Goal: Information Seeking & Learning: Learn about a topic

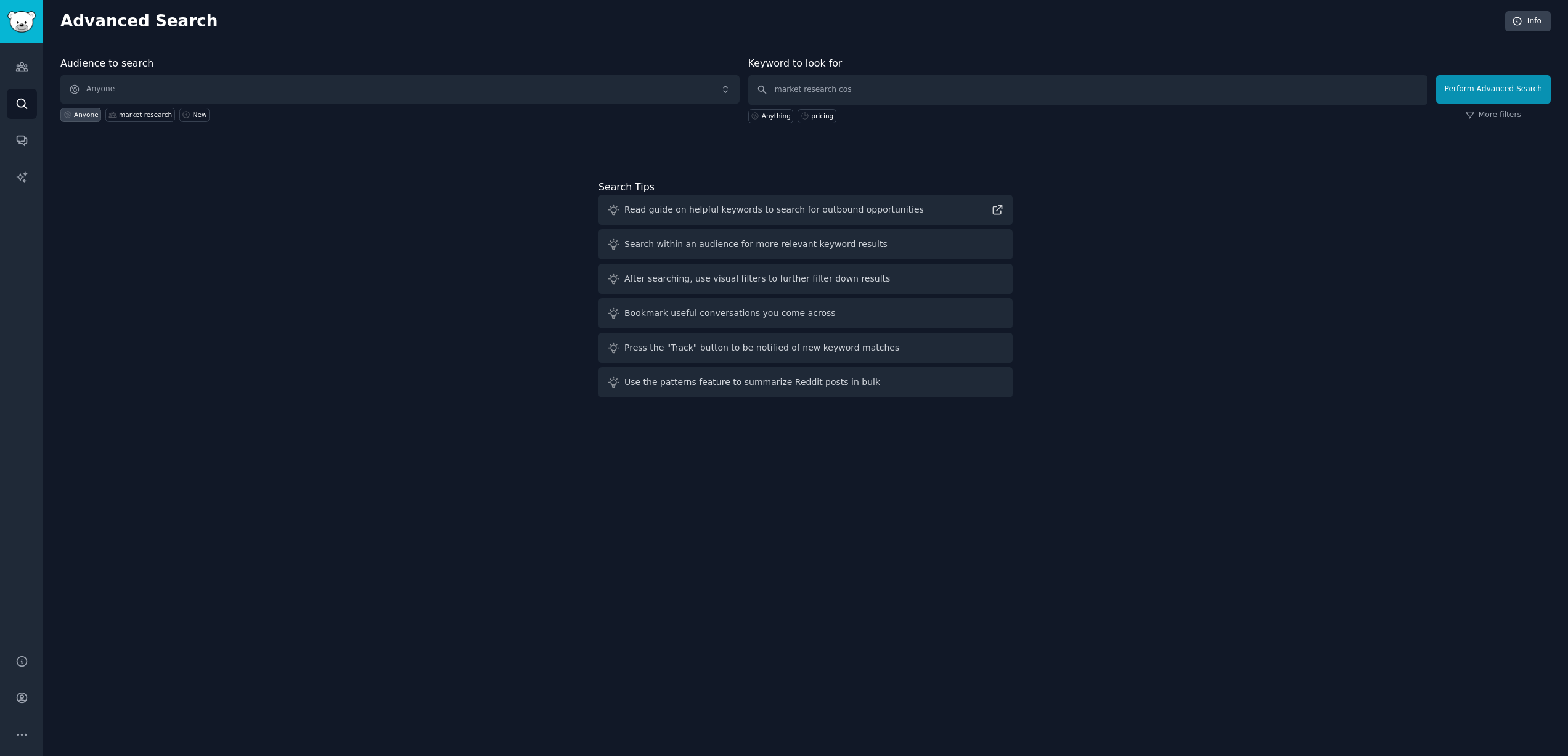
type input "market research cost"
click button "Perform Advanced Search" at bounding box center [1494, 89] width 115 height 29
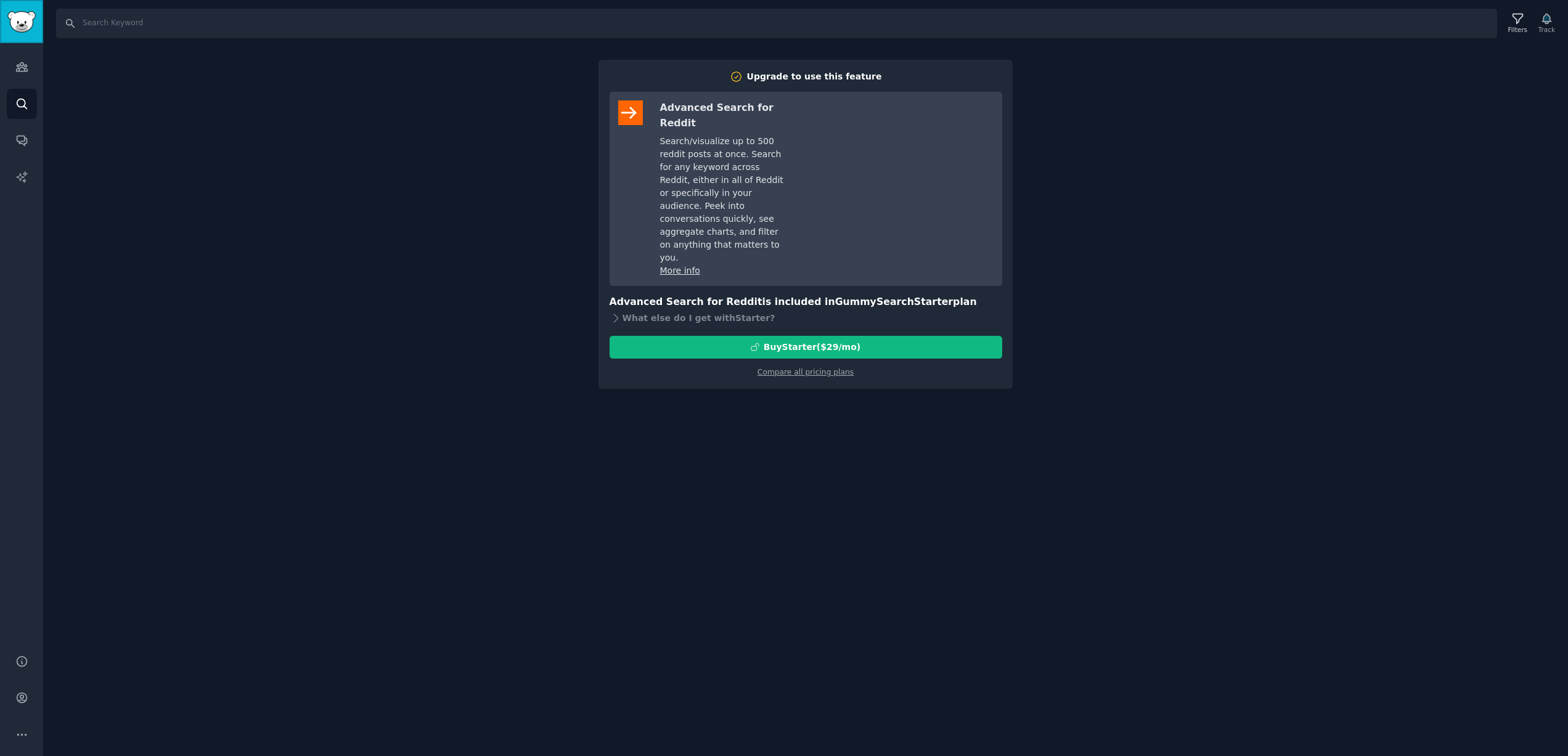
click at [22, 22] on img "Sidebar" at bounding box center [22, 22] width 29 height 22
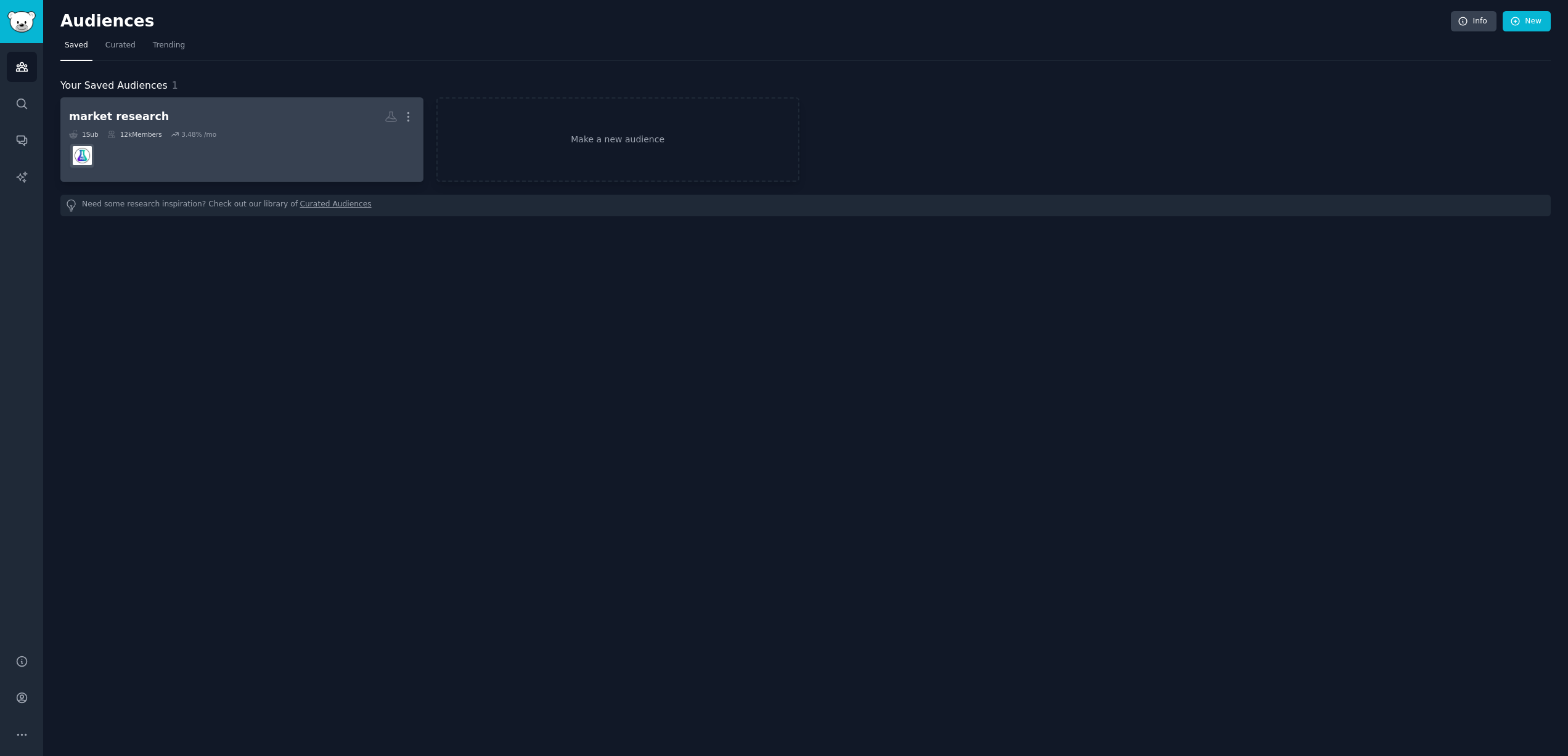
click at [101, 114] on div "market research" at bounding box center [118, 117] width 100 height 15
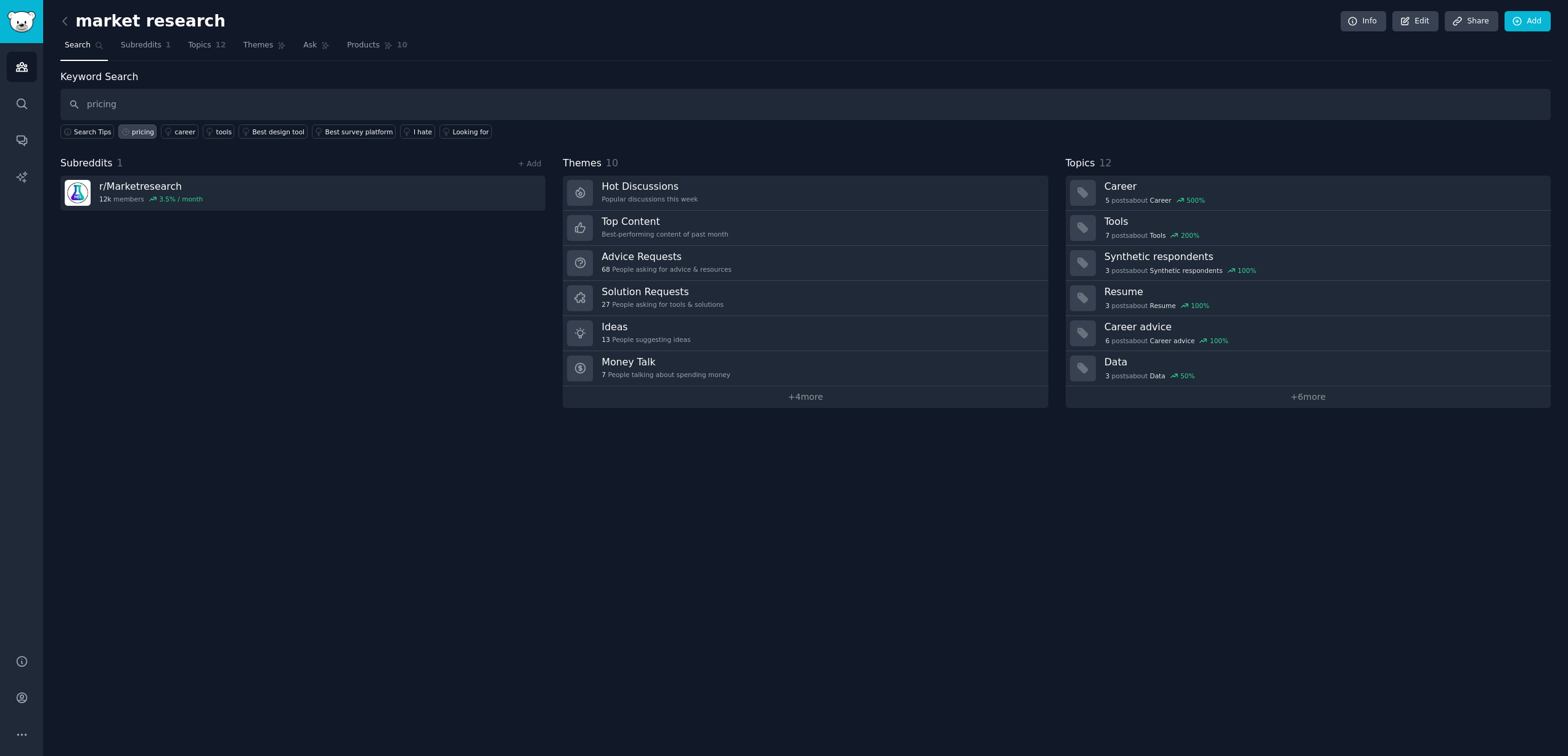
type input "pricing"
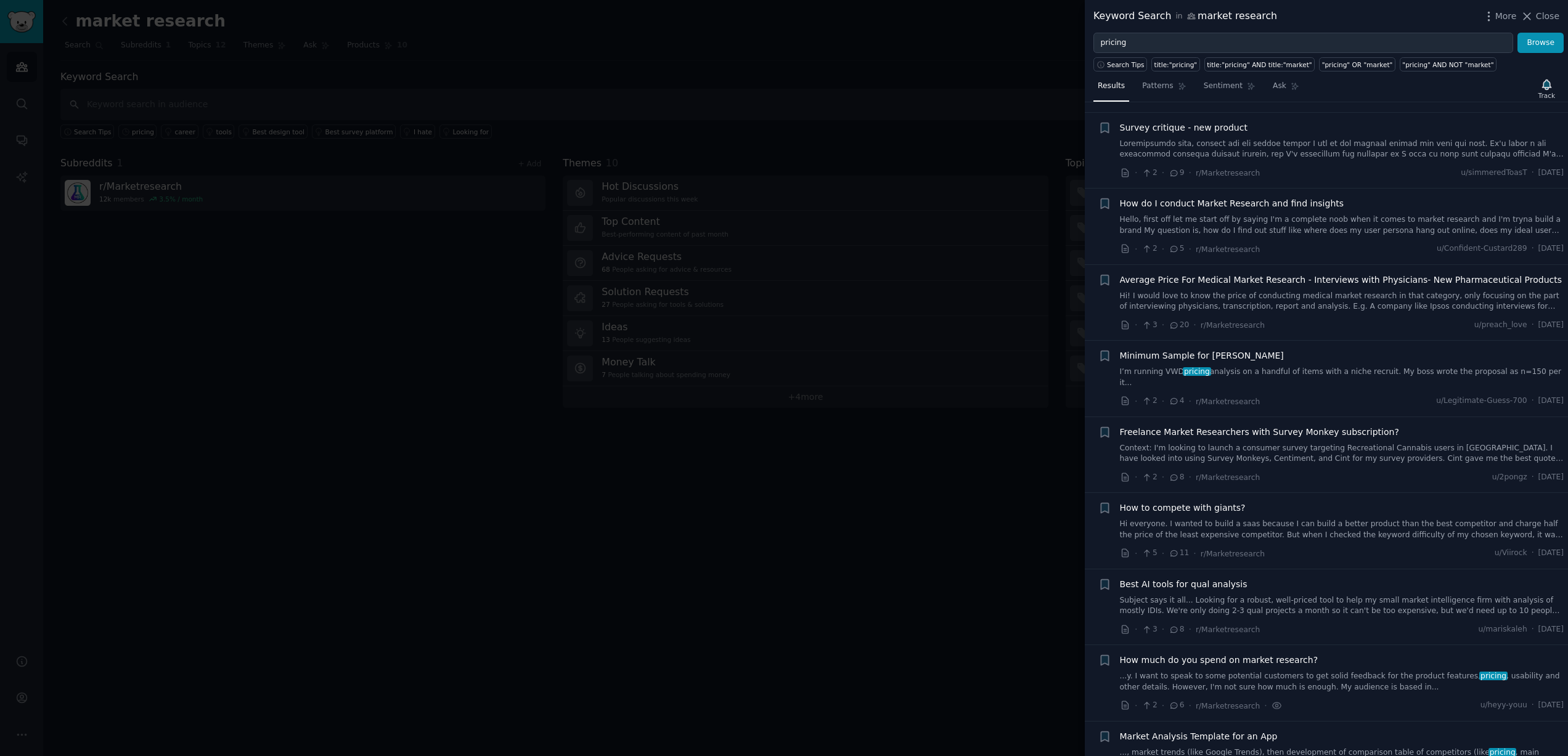
scroll to position [1303, 0]
click at [1183, 281] on span "Average Price For Medical Market Research - Interviews with Physicians- New Pha…" at bounding box center [1341, 282] width 443 height 13
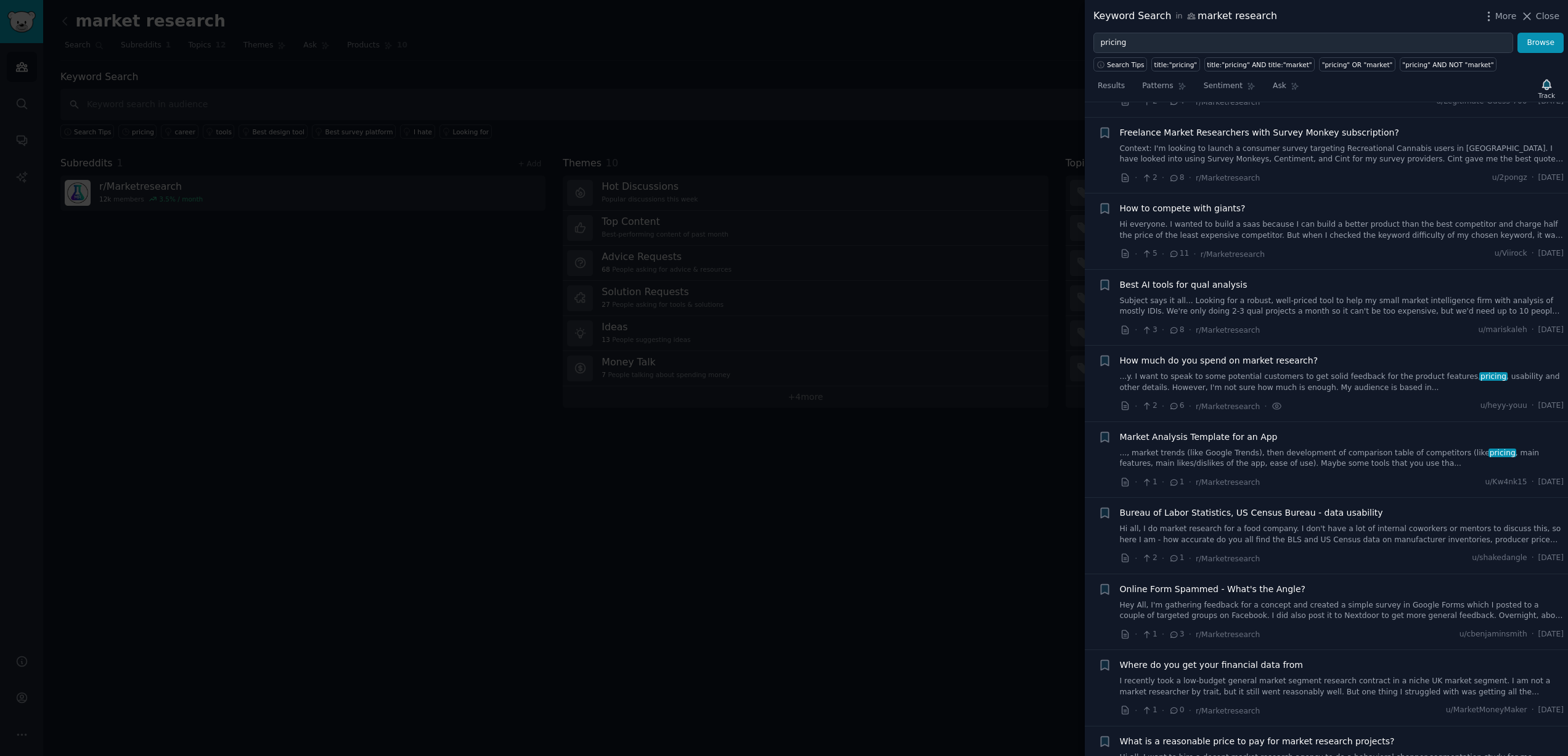
scroll to position [1814, 0]
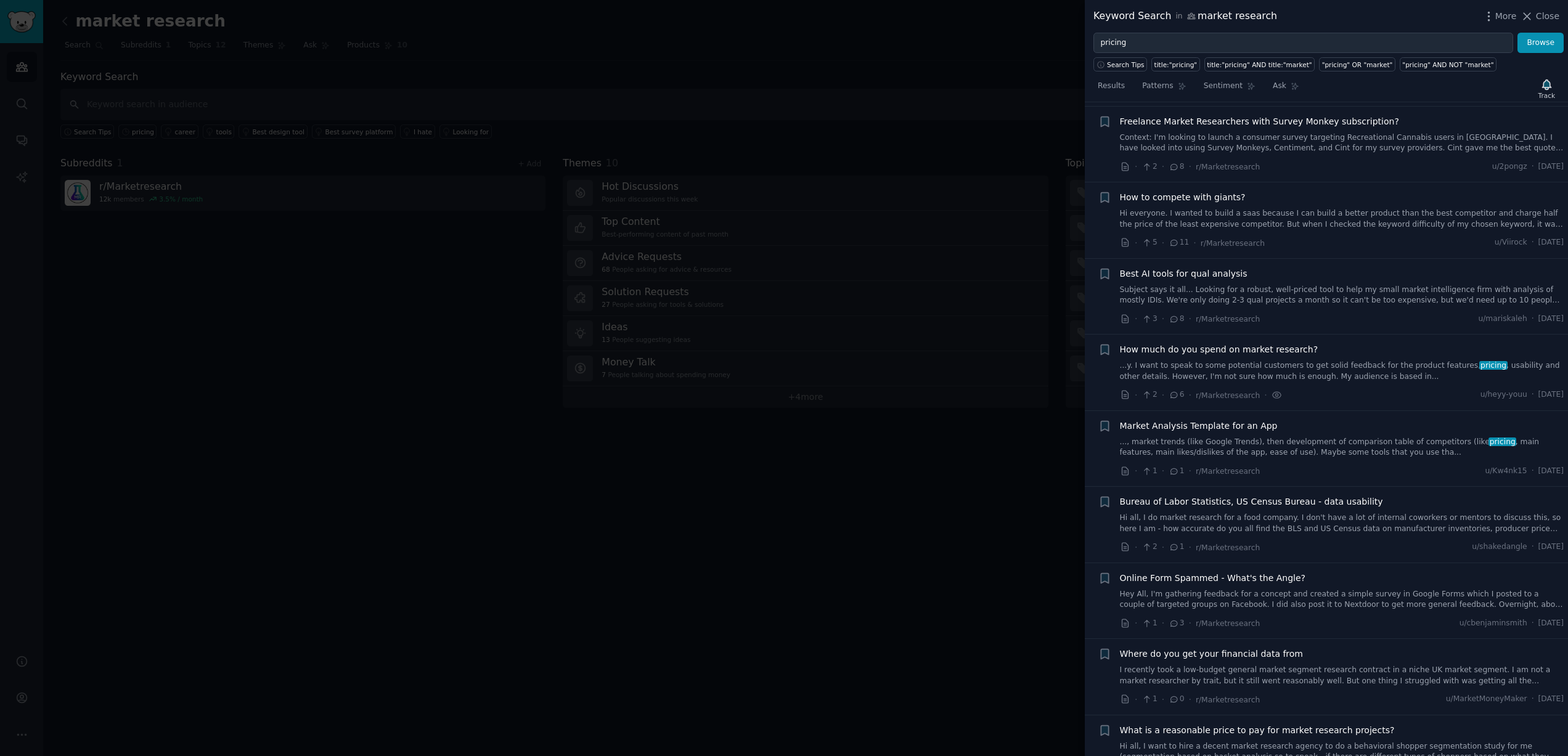
click at [1188, 344] on span "How much do you spend on market research?" at bounding box center [1219, 350] width 198 height 13
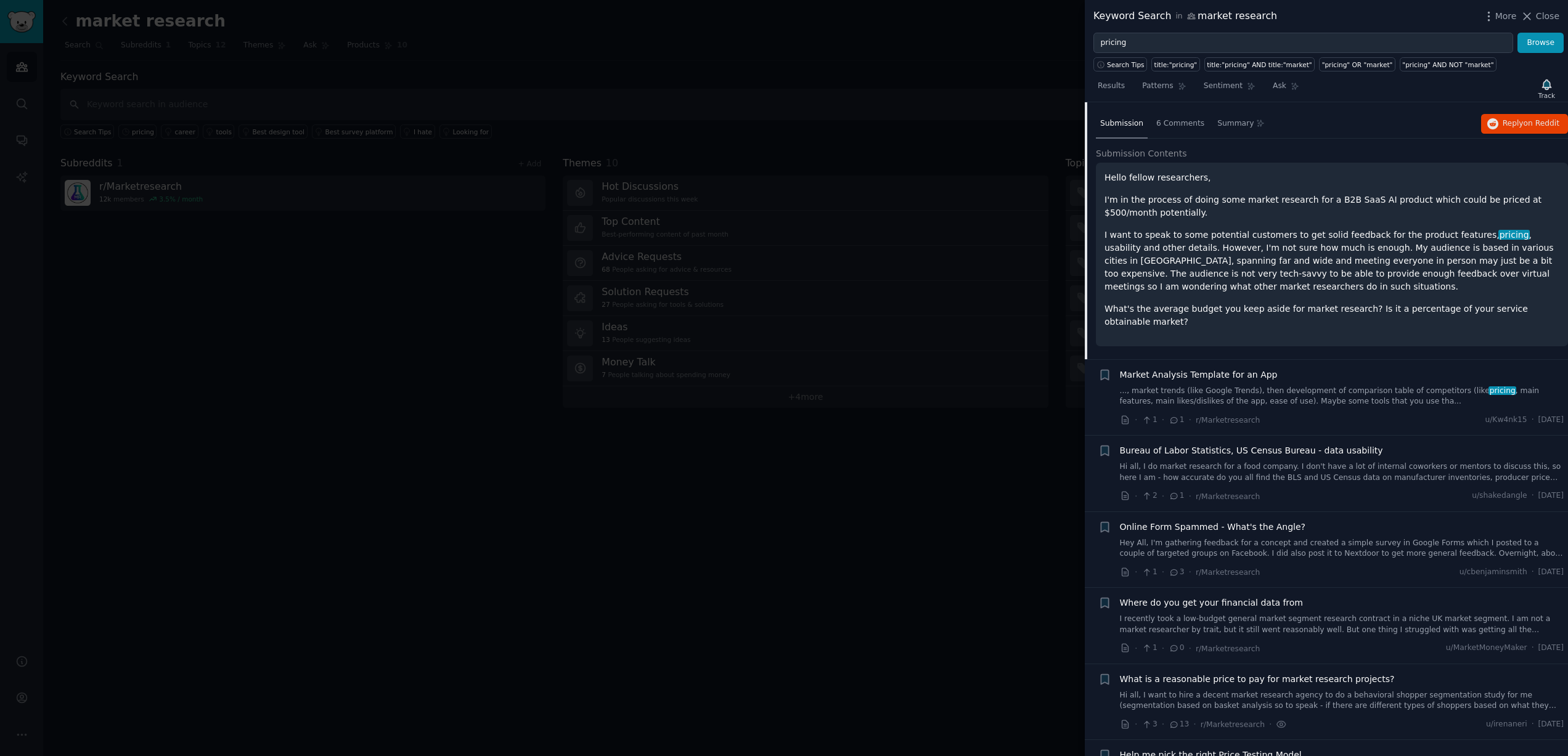
scroll to position [1920, 0]
click at [1198, 256] on p "I want to speak to some potential customers to get solid feedback for the produ…" at bounding box center [1332, 258] width 455 height 65
click at [1166, 115] on span "6 Comments" at bounding box center [1180, 121] width 48 height 11
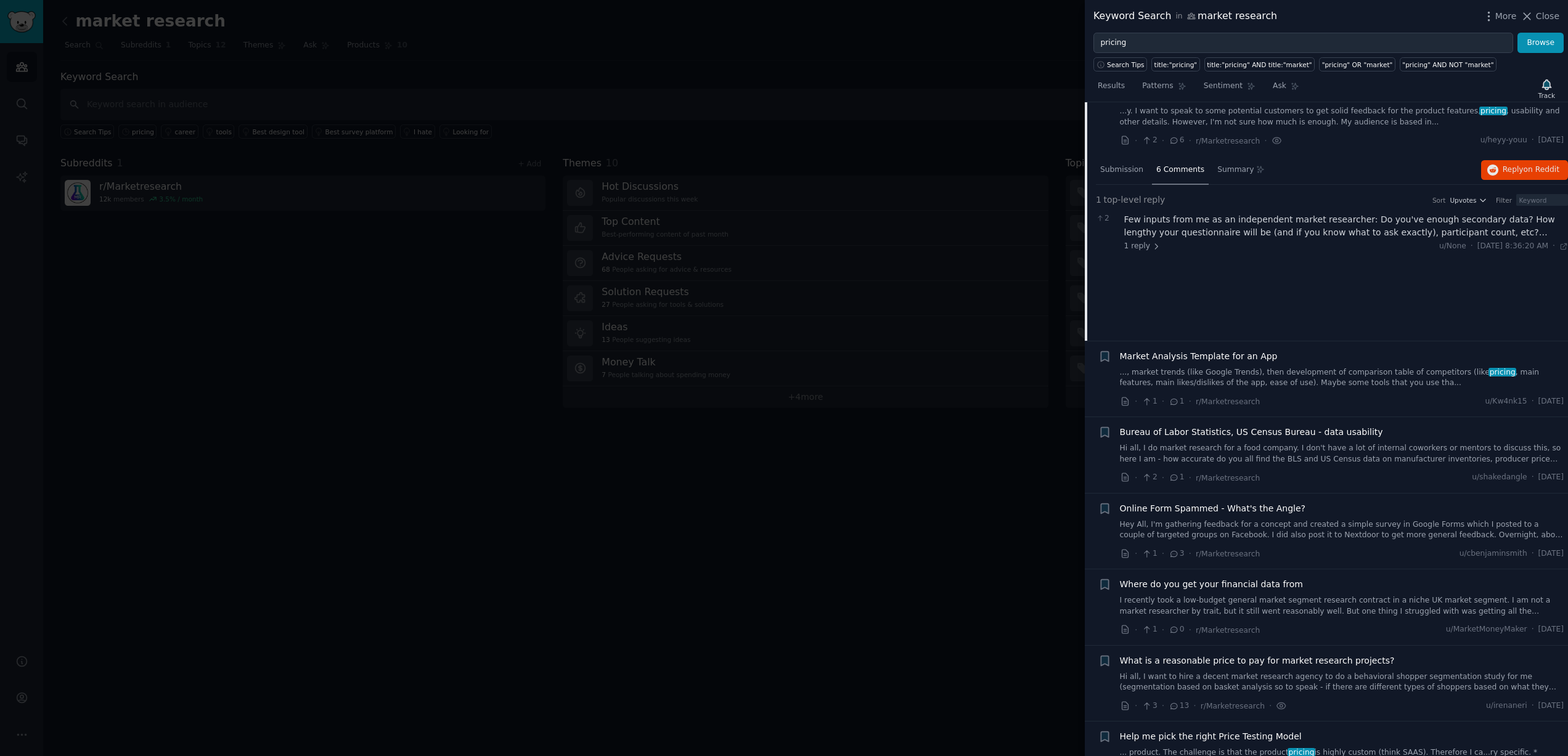
scroll to position [1873, 0]
click at [1412, 223] on div "Few inputs from me as an independent market researcher: Do you've enough second…" at bounding box center [1347, 224] width 444 height 26
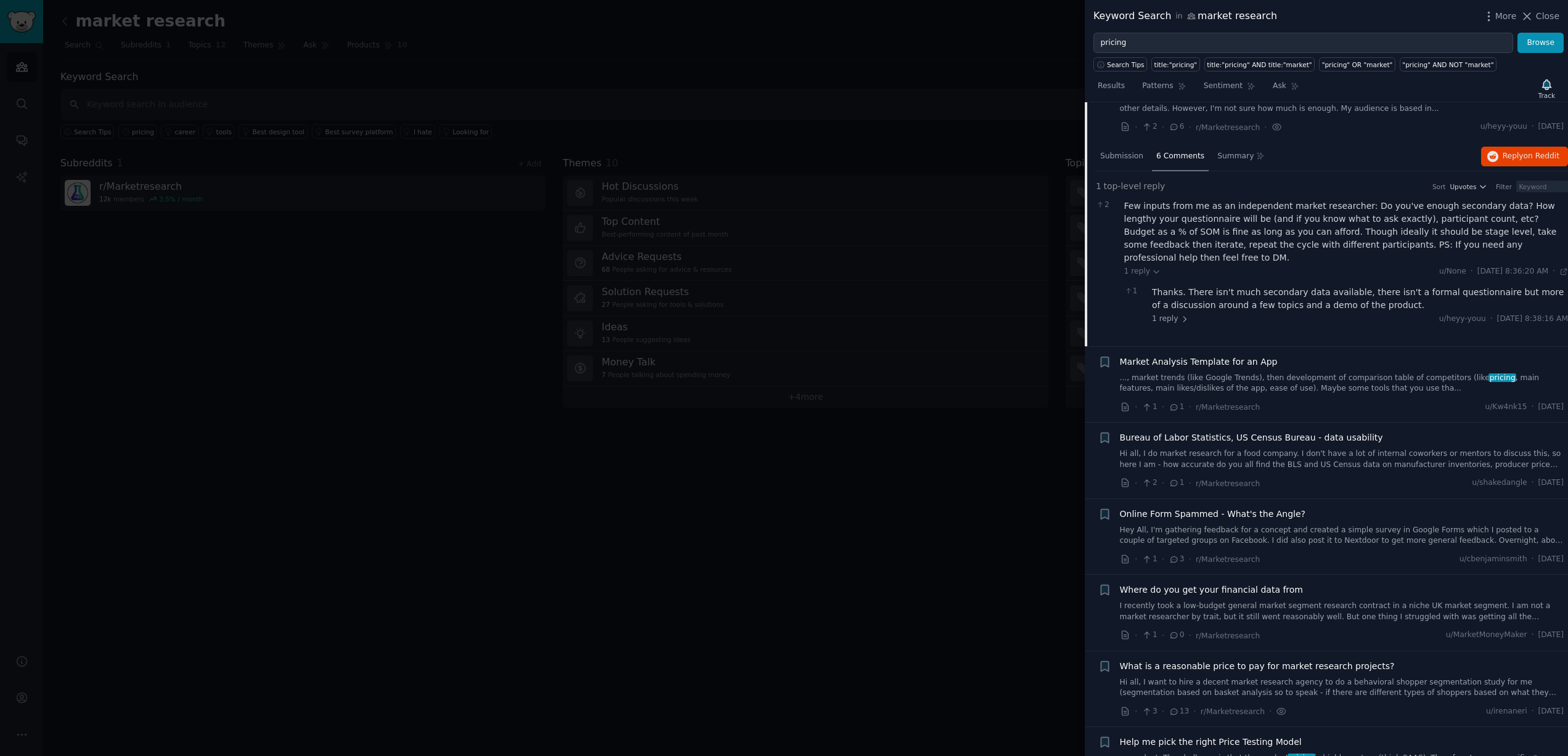
scroll to position [1892, 0]
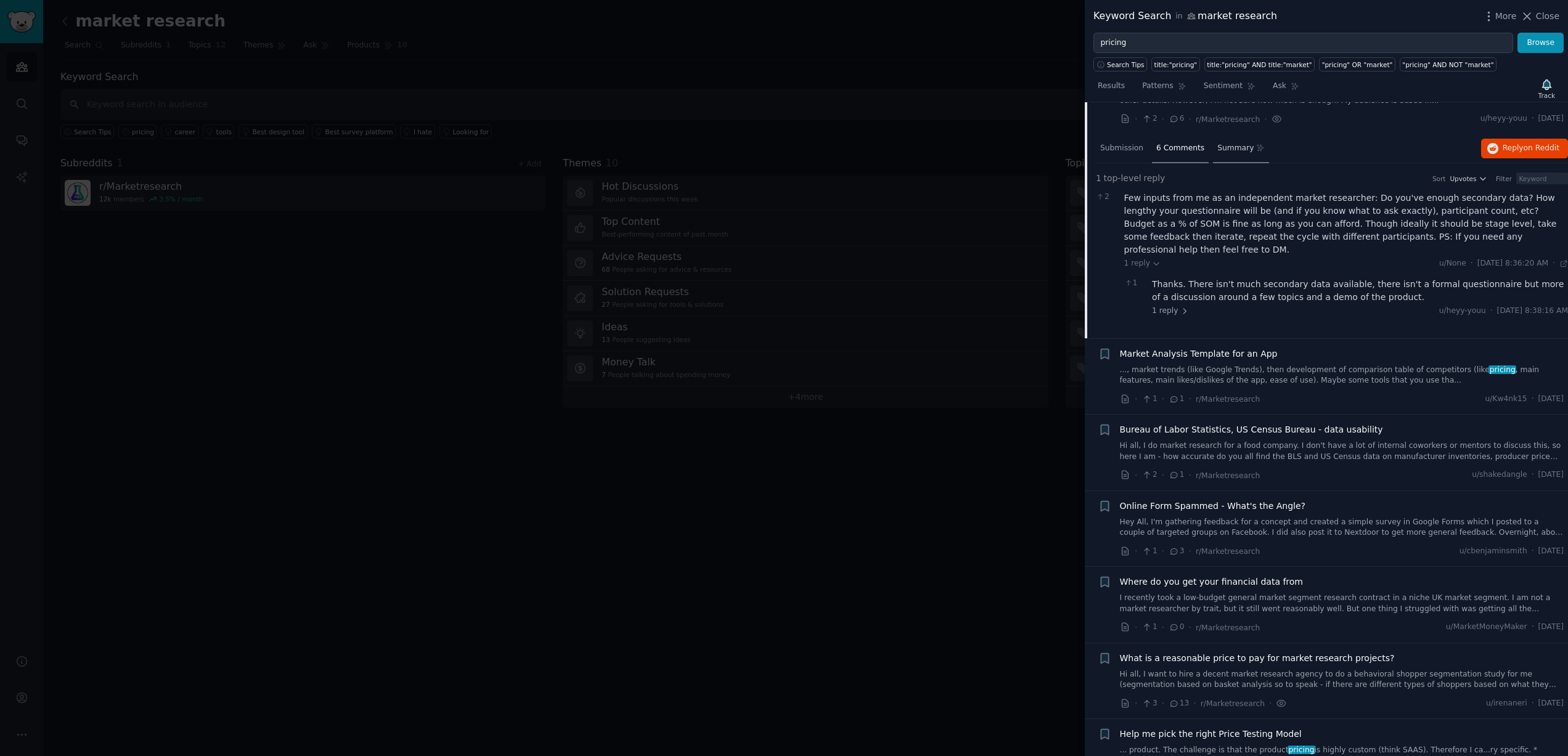
click at [1230, 143] on span "Summary" at bounding box center [1235, 149] width 36 height 11
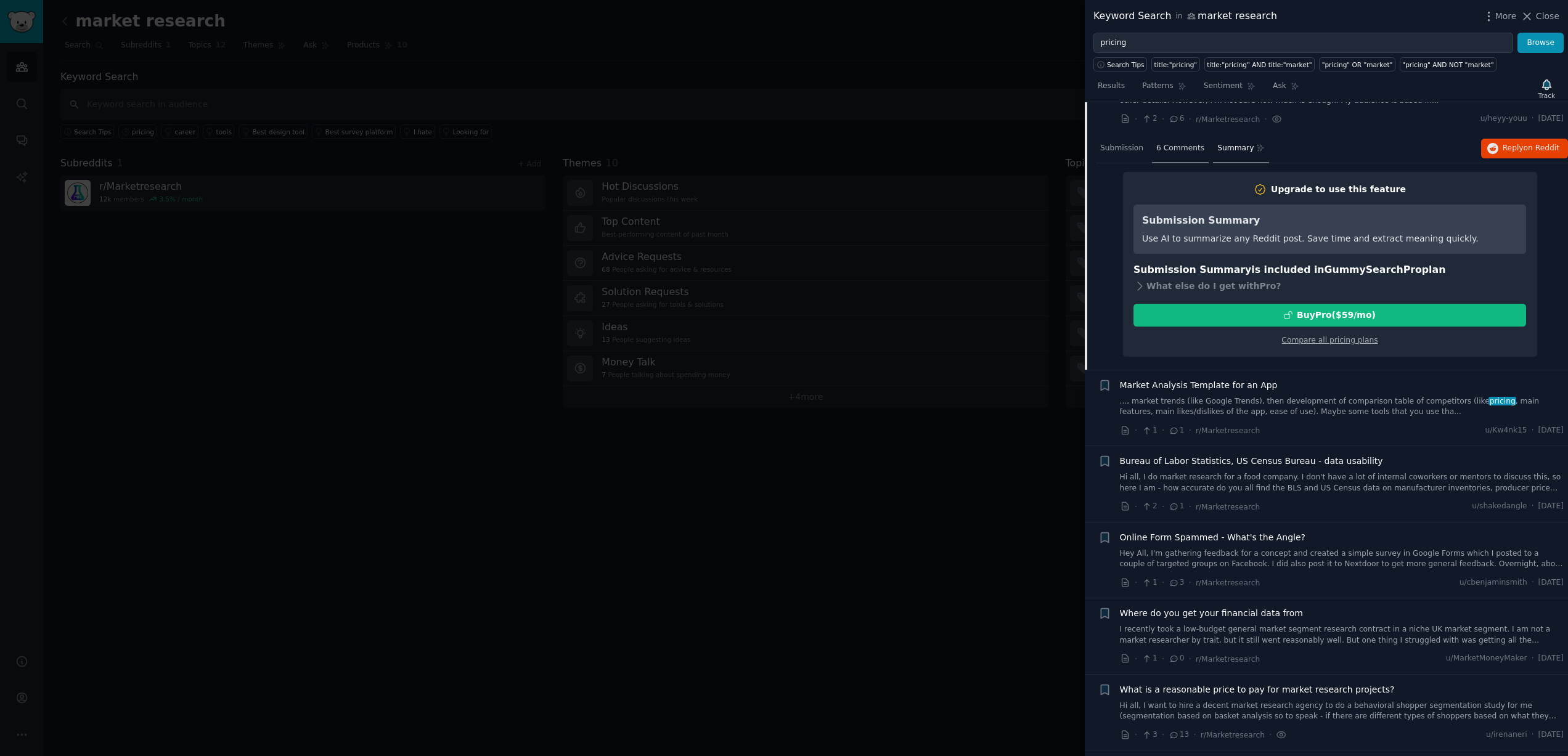
click at [1173, 135] on div "6 Comments" at bounding box center [1180, 149] width 56 height 29
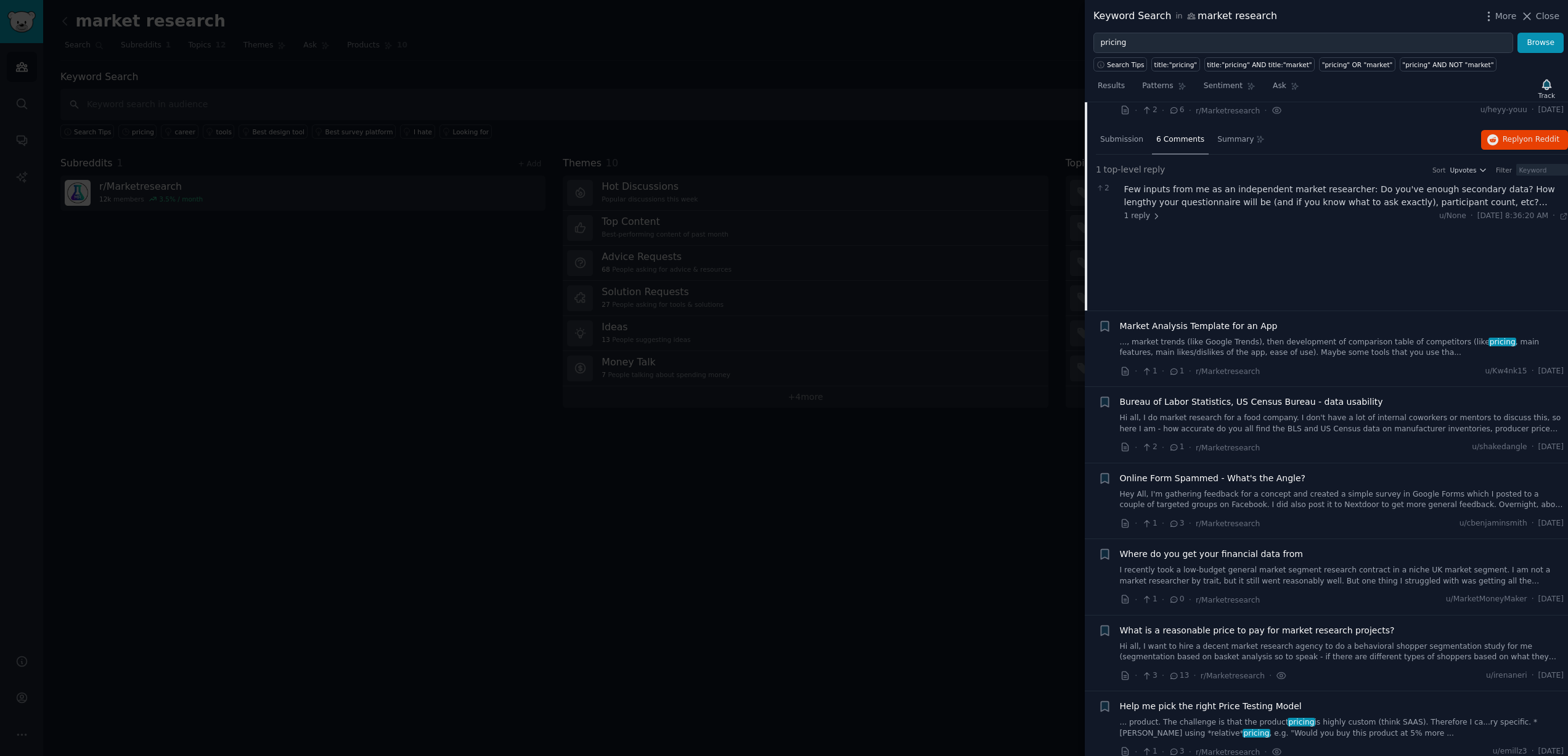
scroll to position [1901, 0]
click at [1152, 211] on icon at bounding box center [1156, 215] width 9 height 9
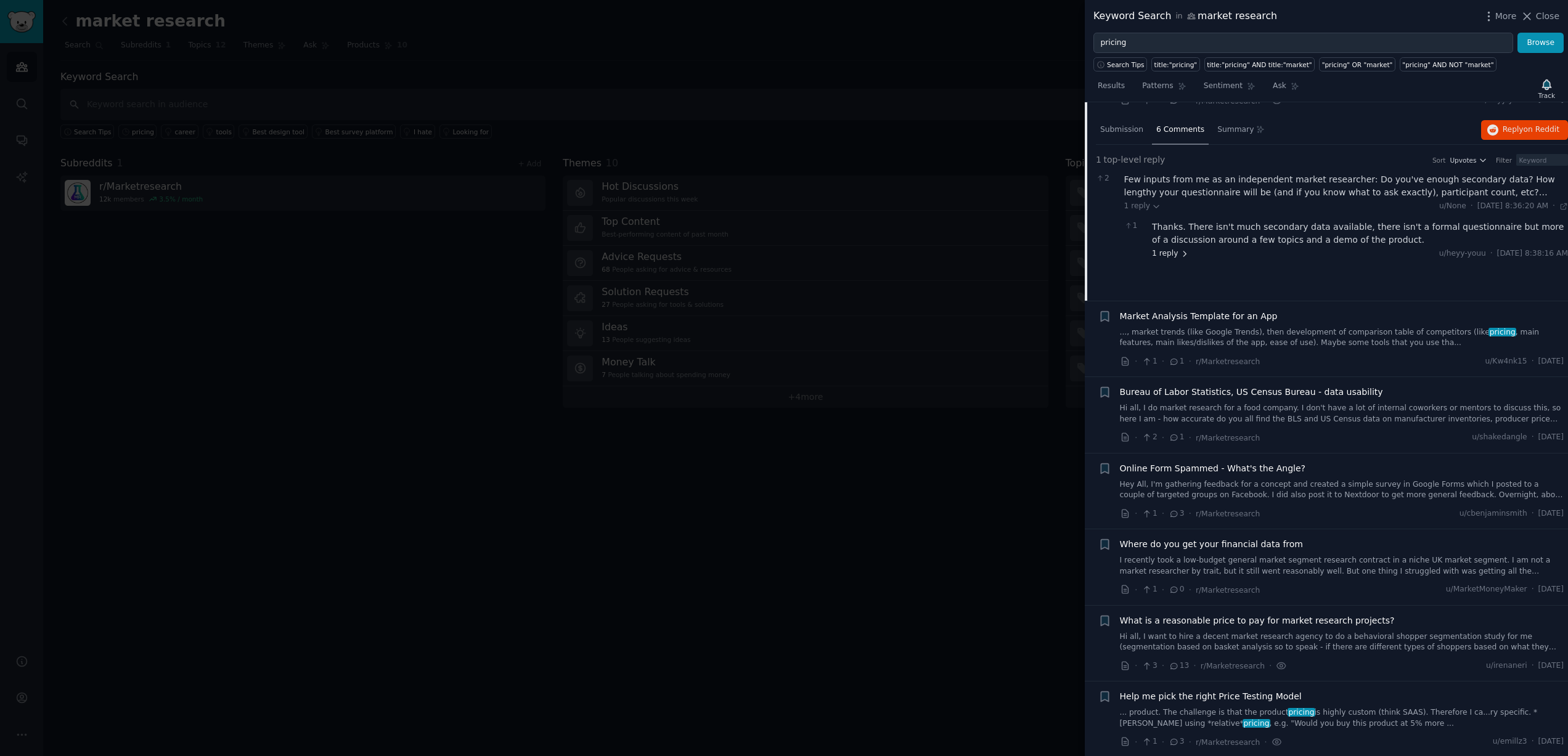
click at [1167, 248] on span "1 reply" at bounding box center [1171, 254] width 37 height 11
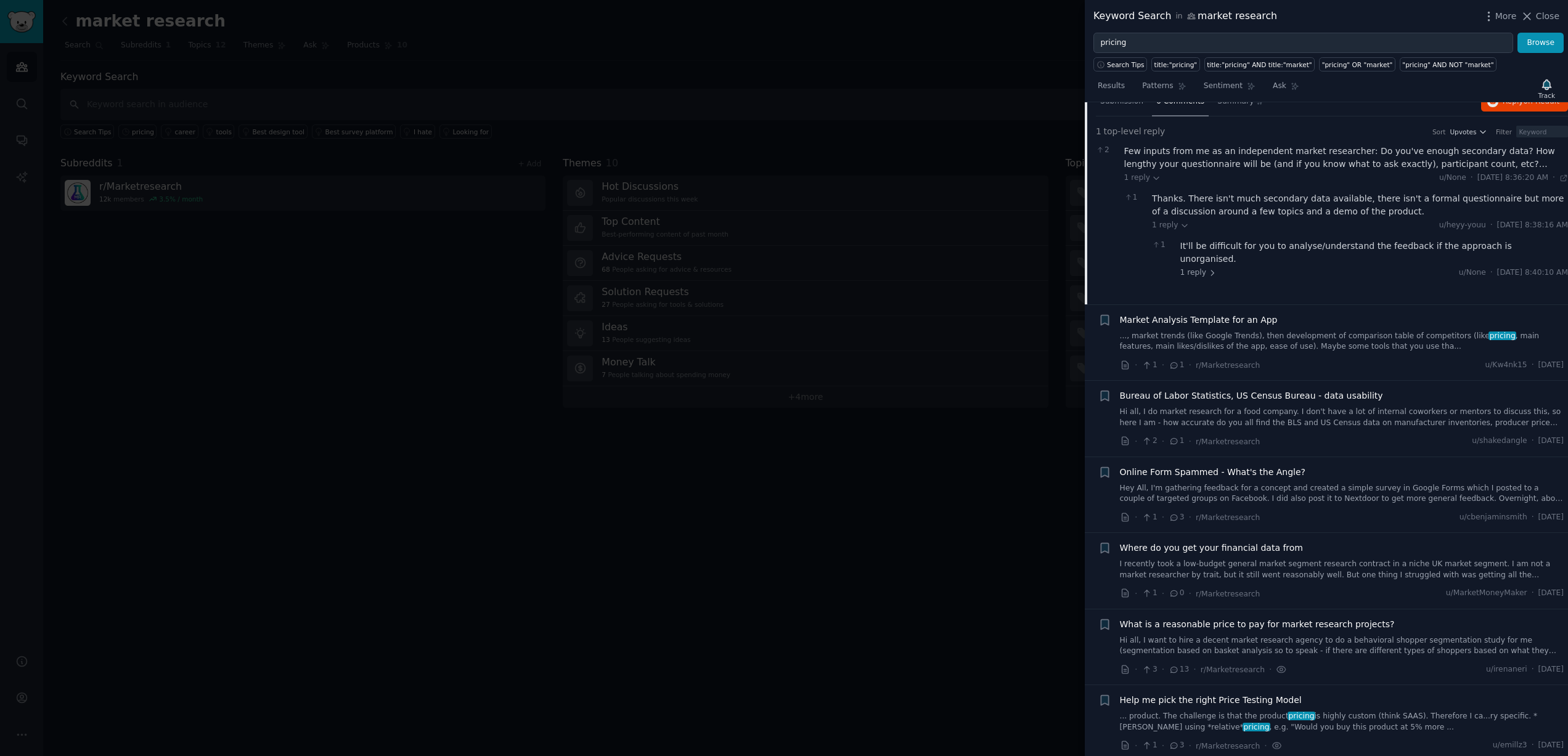
scroll to position [1939, 0]
click at [1190, 267] on span "1 reply" at bounding box center [1199, 272] width 37 height 11
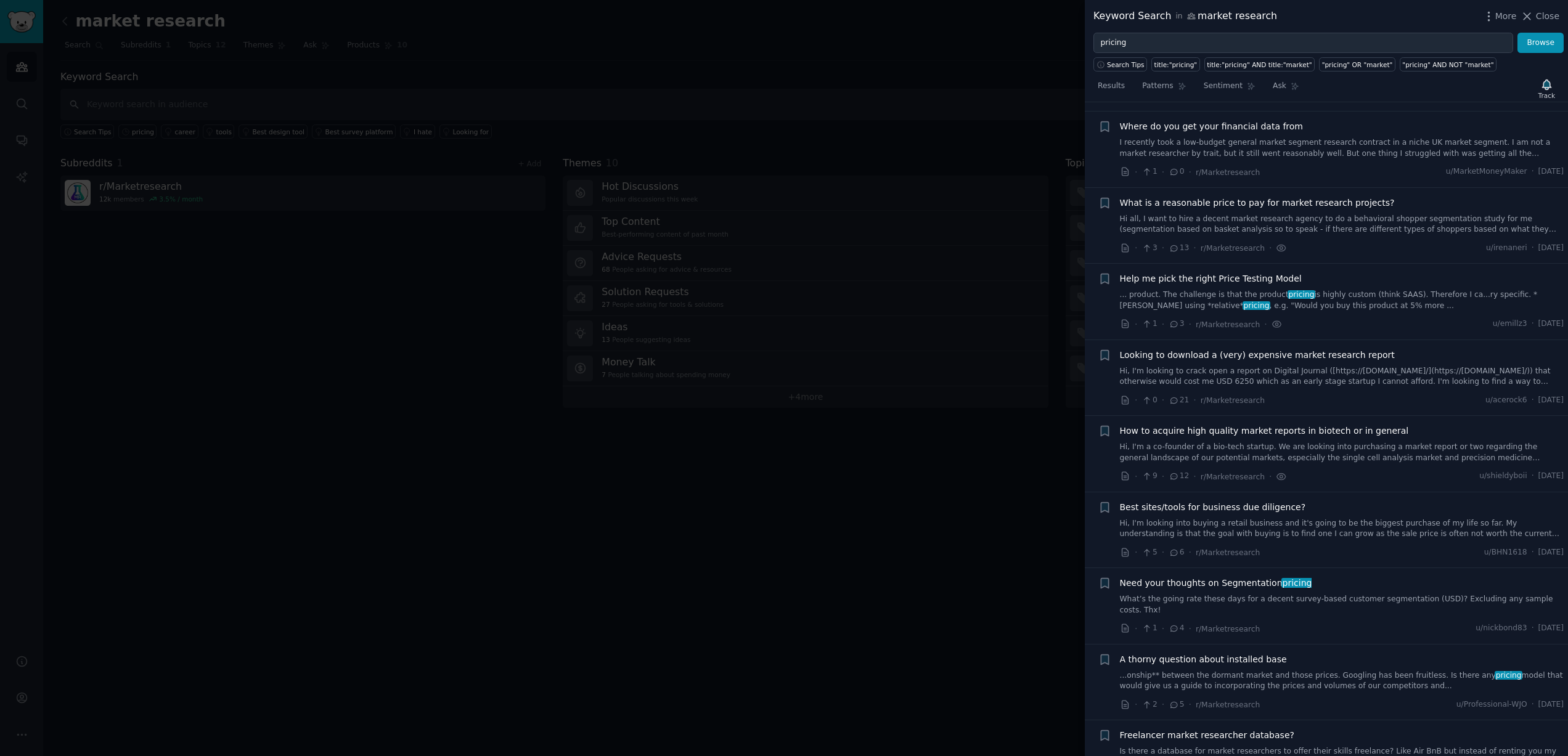
scroll to position [2421, 0]
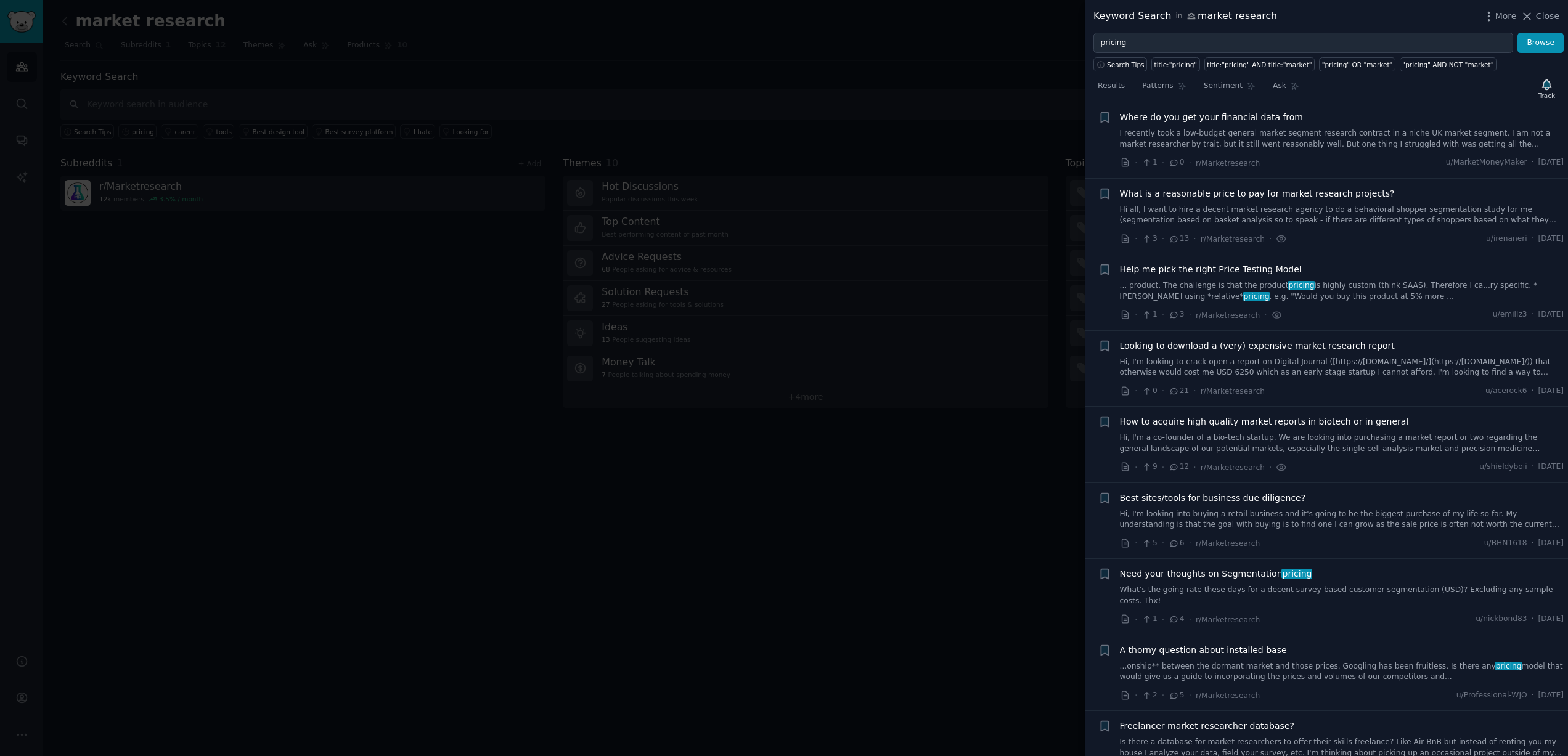
click at [1183, 187] on span "What is a reasonable price to pay for market research projects?" at bounding box center [1257, 193] width 275 height 13
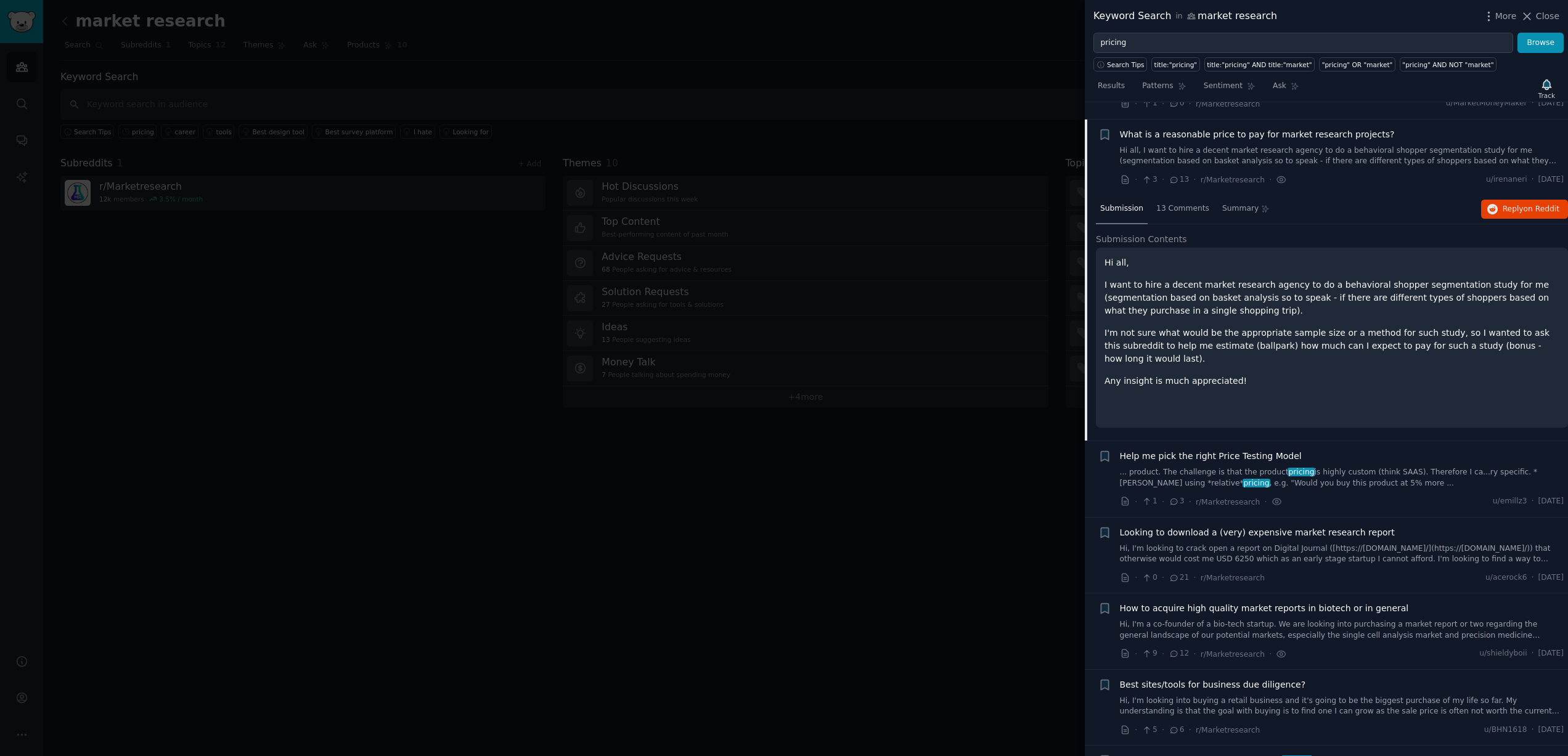
scroll to position [2218, 0]
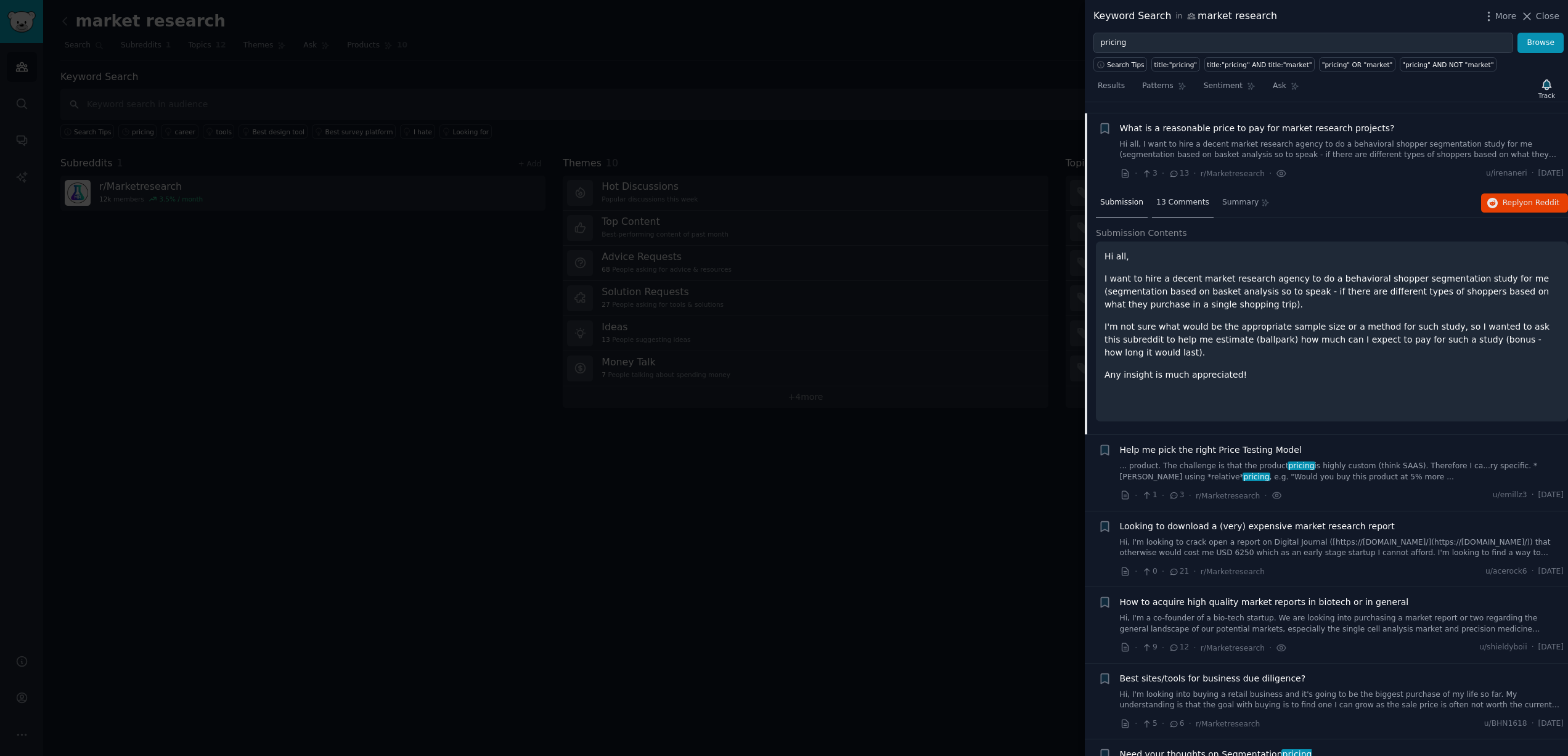
click at [1186, 197] on span "13 Comments" at bounding box center [1183, 203] width 53 height 11
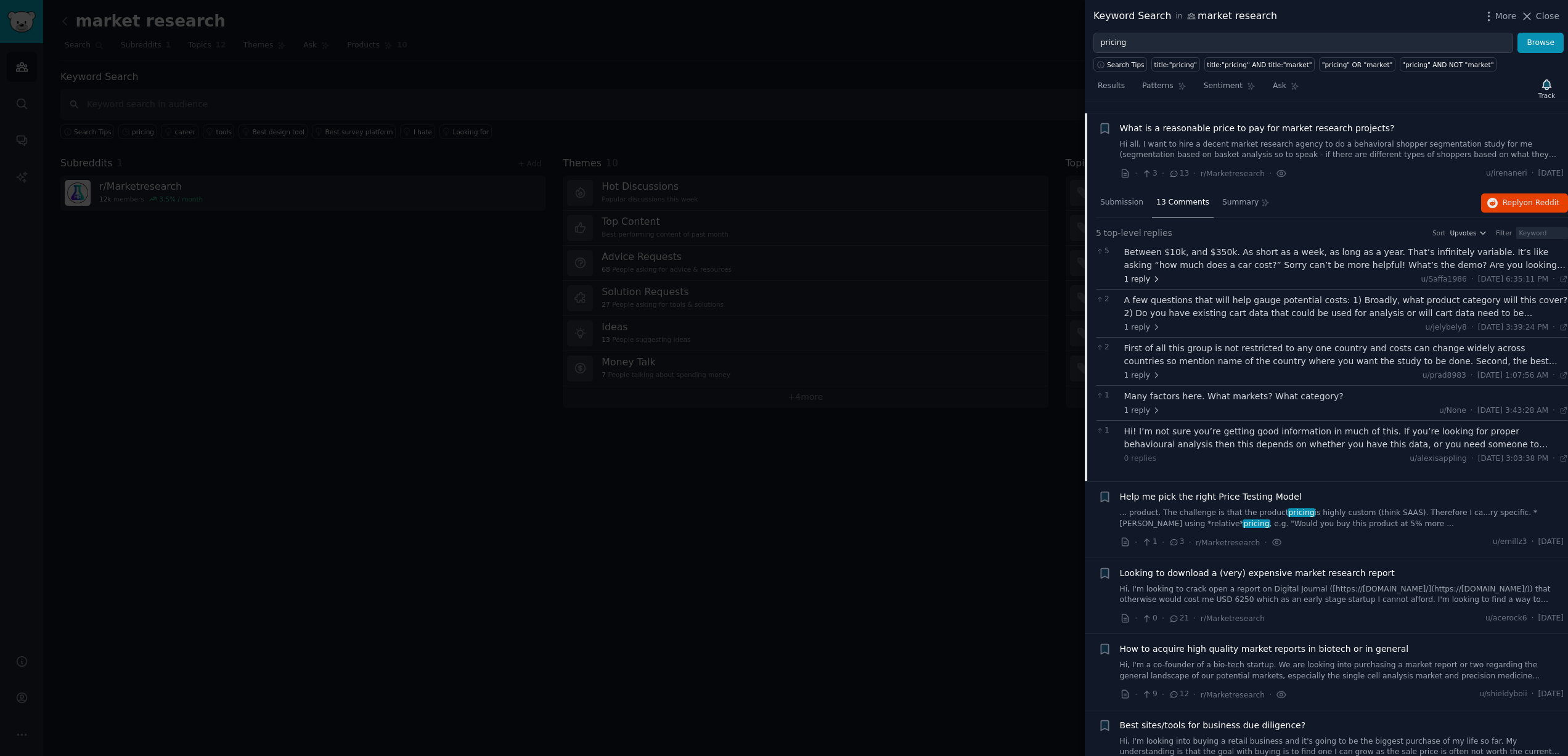
click at [1143, 274] on span "1 reply" at bounding box center [1143, 279] width 37 height 11
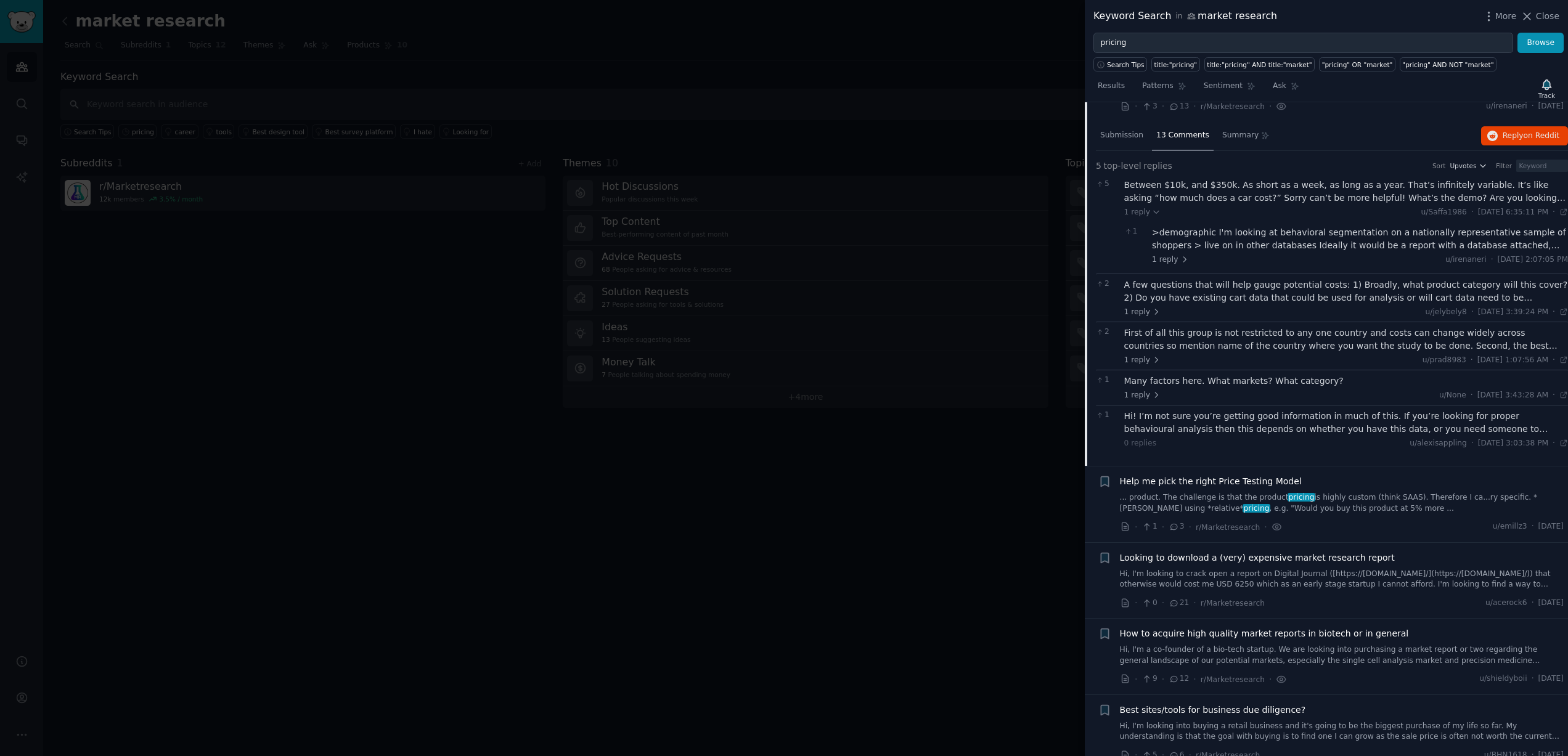
scroll to position [2294, 0]
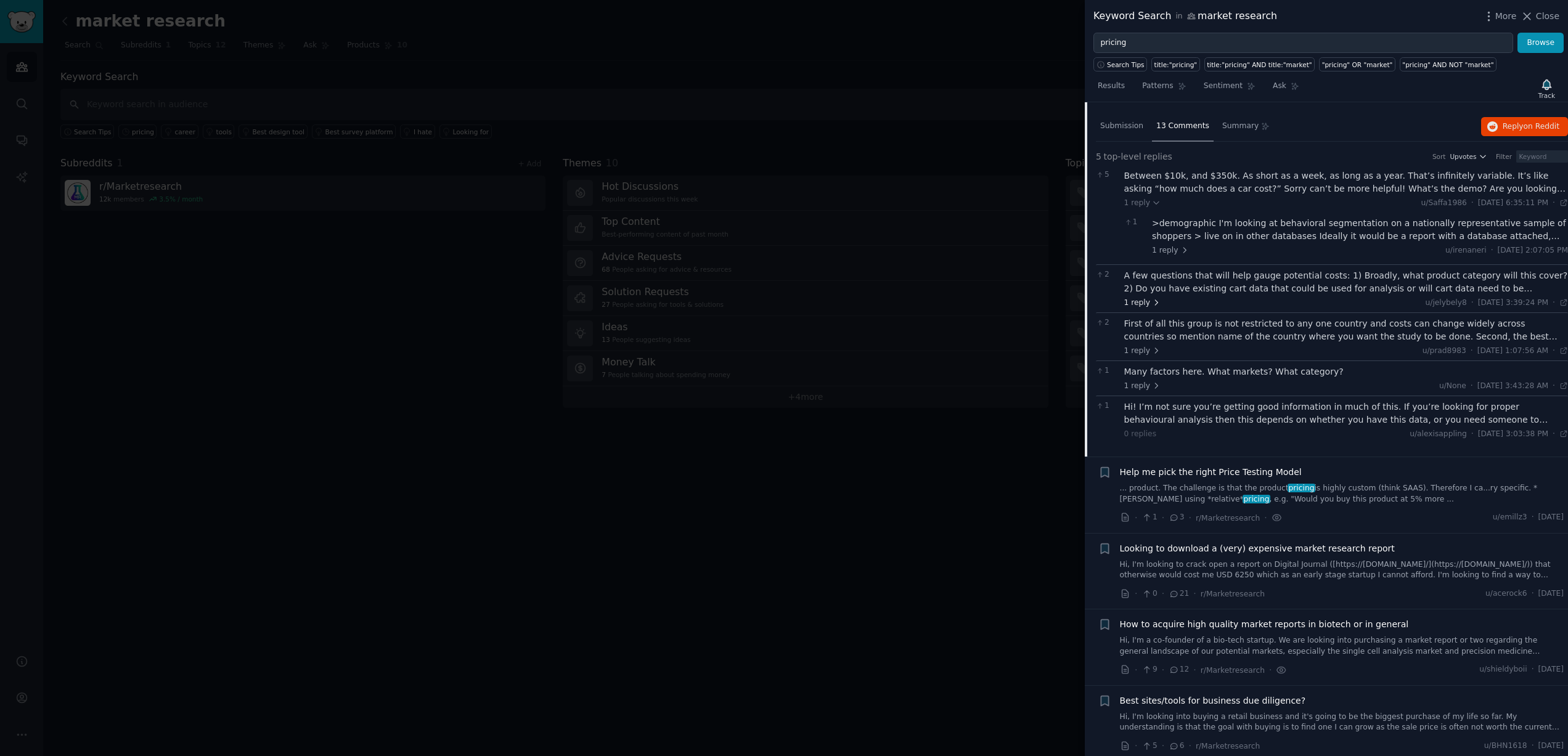
click at [1143, 298] on span "1 reply" at bounding box center [1143, 303] width 37 height 11
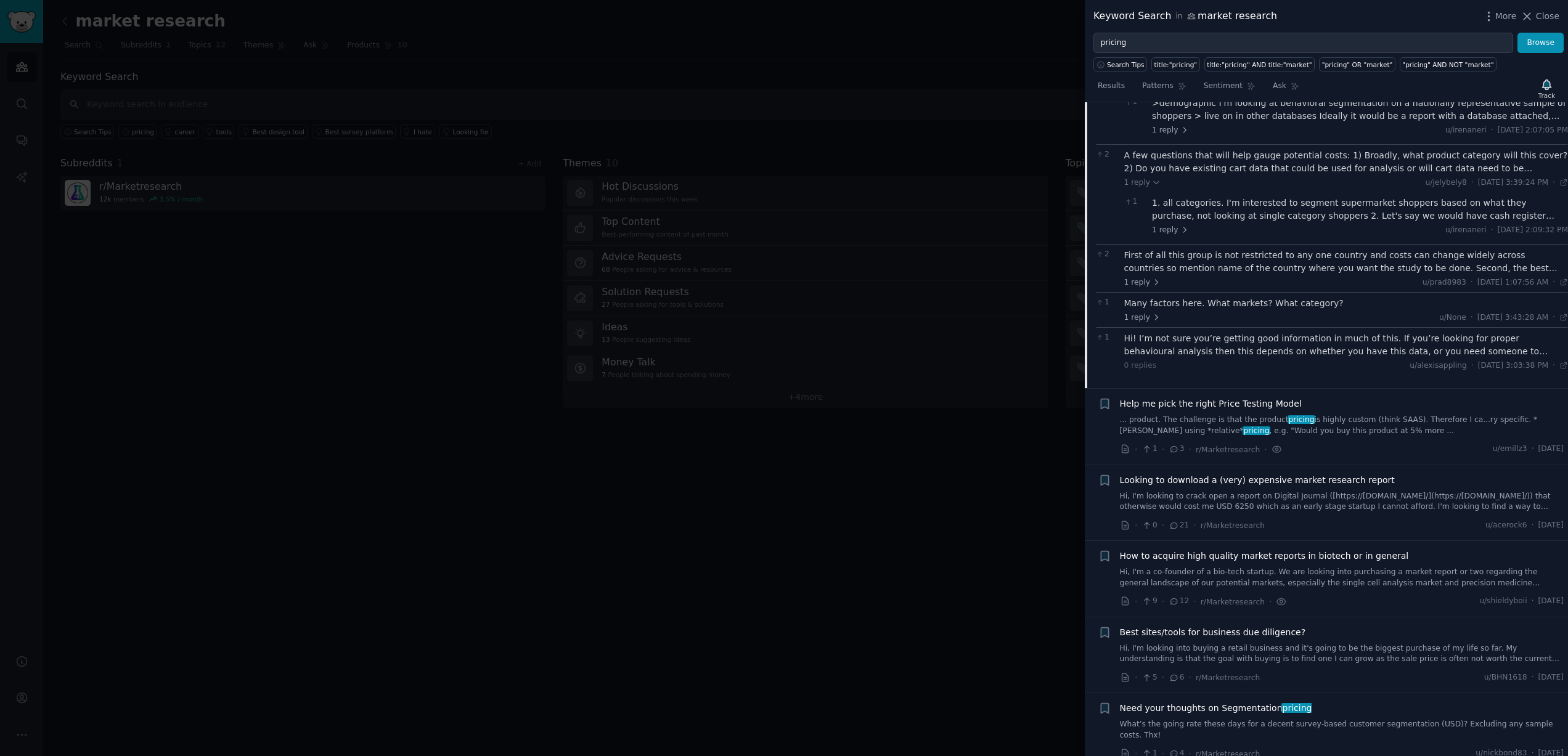
scroll to position [2416, 0]
click at [1137, 276] on span "1 reply" at bounding box center [1143, 282] width 37 height 11
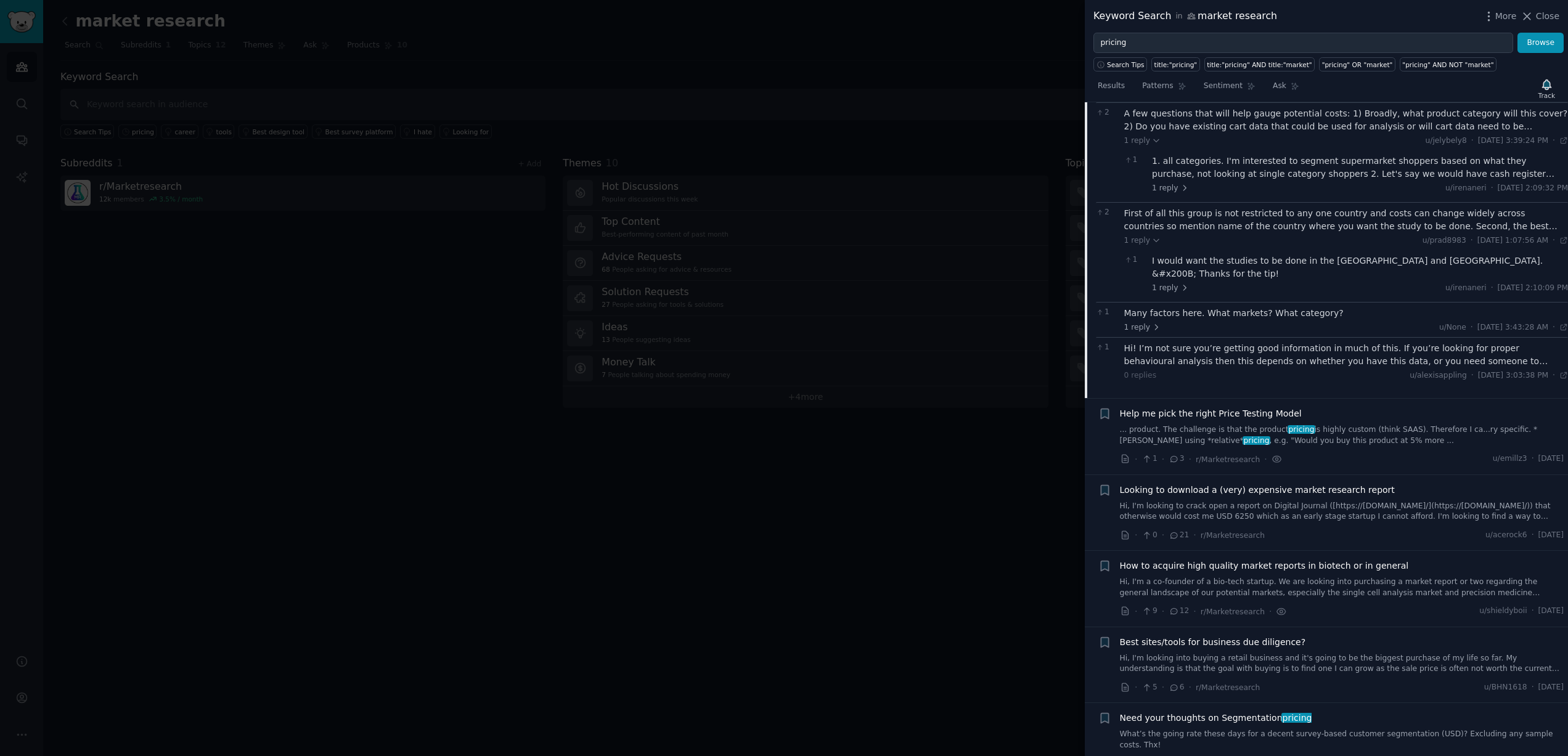
scroll to position [2464, 0]
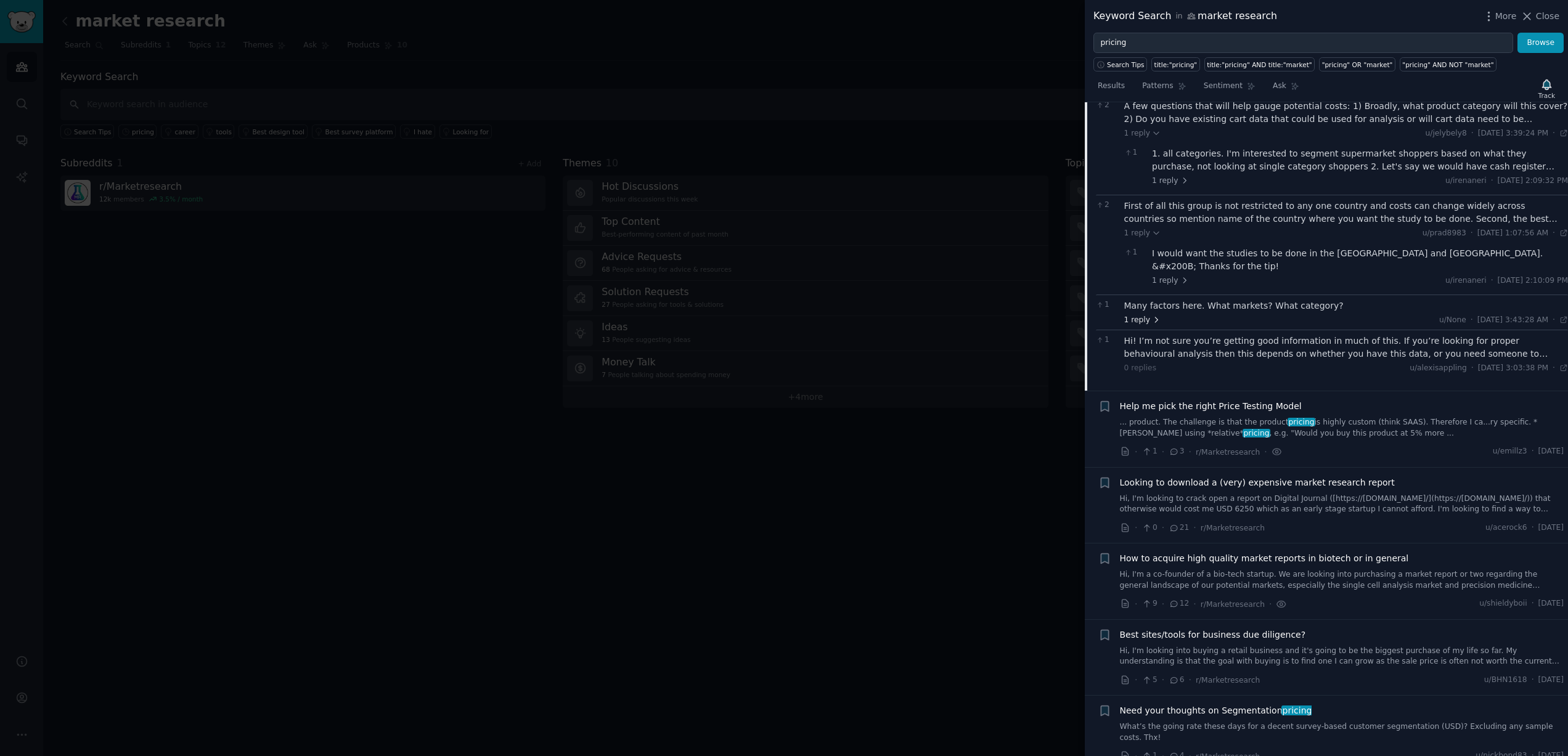
click at [1139, 315] on span "1 reply" at bounding box center [1143, 320] width 37 height 11
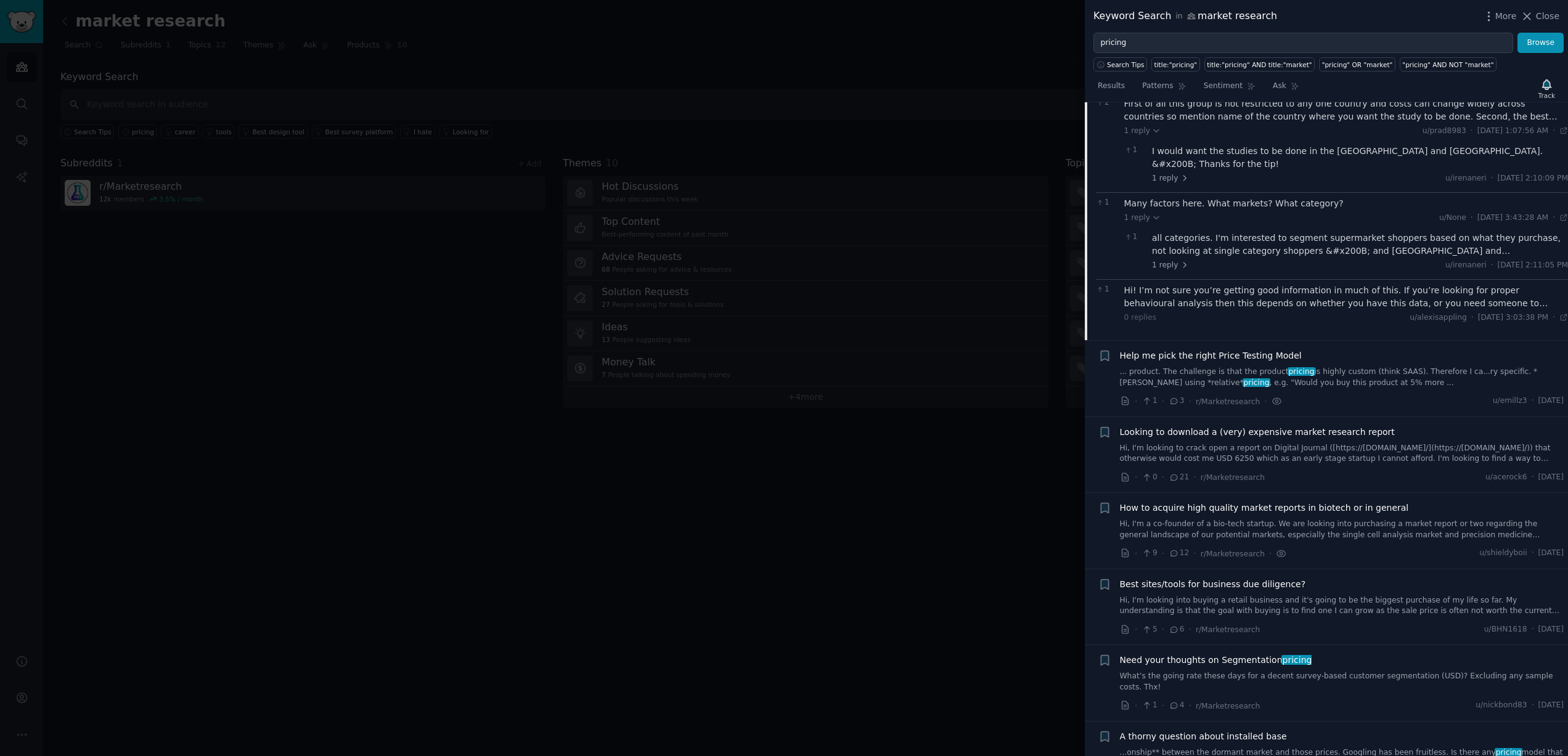
scroll to position [2567, 0]
click at [1168, 259] on span "1 reply" at bounding box center [1171, 265] width 37 height 11
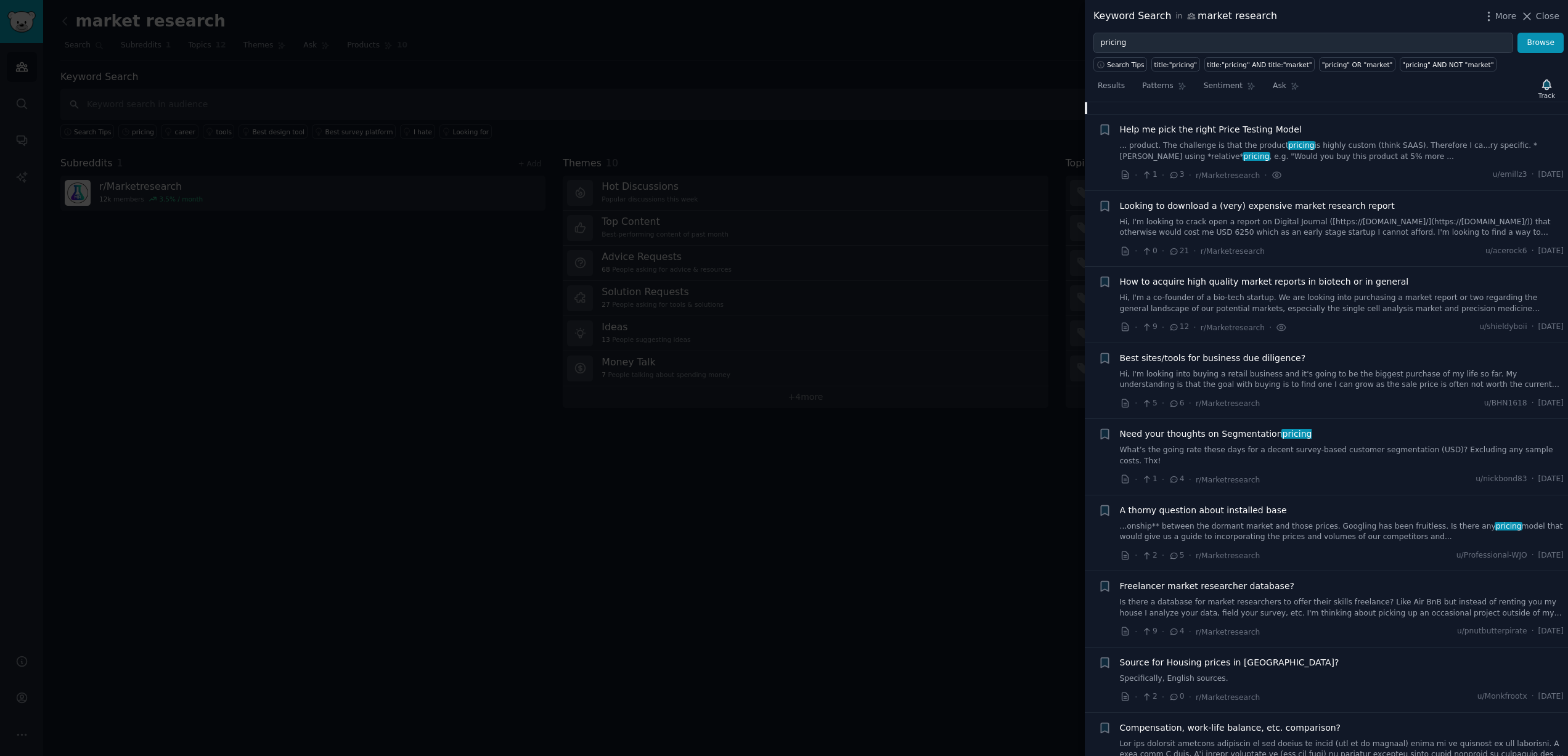
scroll to position [2851, 0]
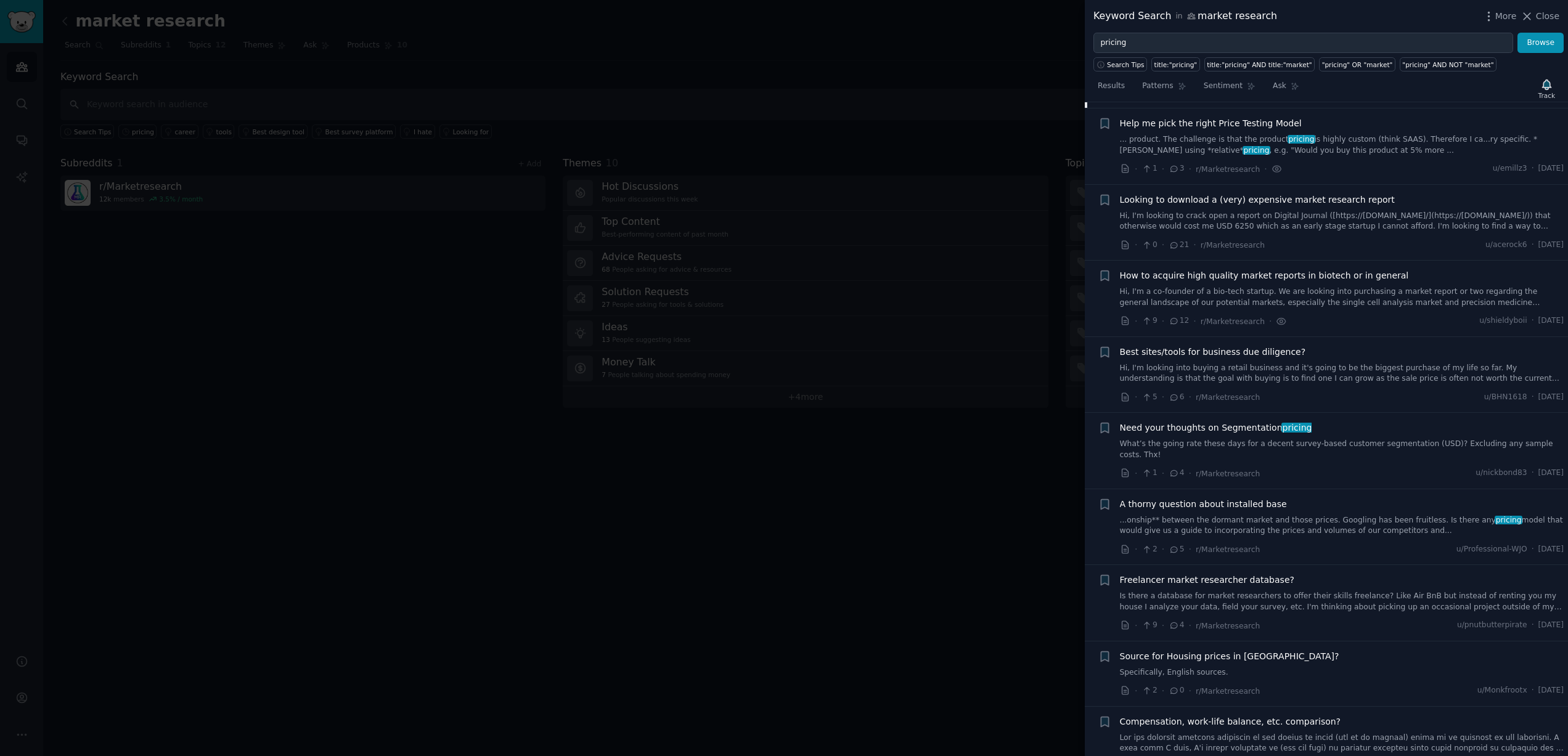
click at [1170, 193] on span "Looking to download a (very) expensive market research report" at bounding box center [1257, 200] width 275 height 13
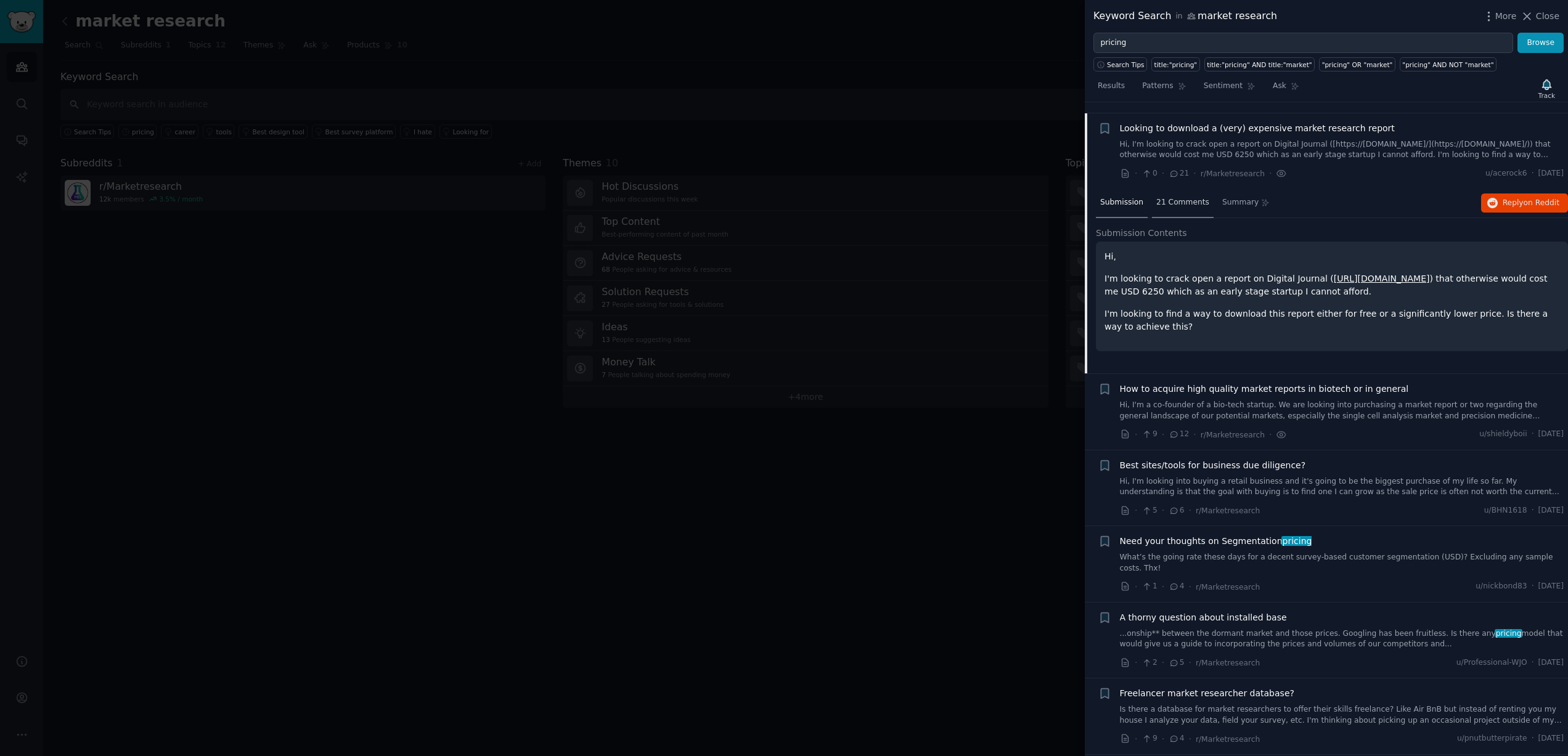
click at [1170, 199] on div "21 Comments" at bounding box center [1183, 204] width 62 height 29
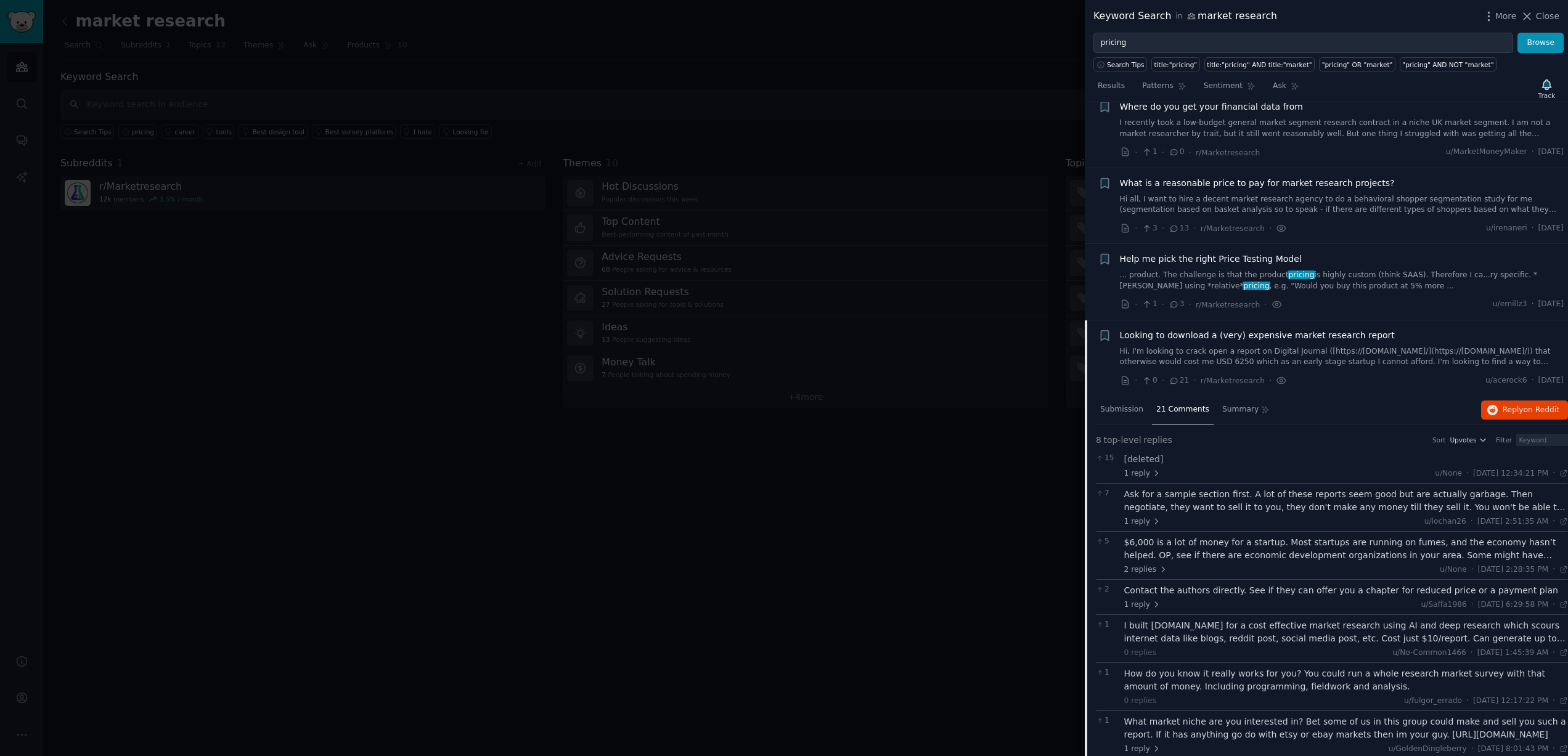
scroll to position [2160, 0]
drag, startPoint x: 1525, startPoint y: 19, endPoint x: 1519, endPoint y: 22, distance: 6.7
click at [1525, 19] on icon at bounding box center [1528, 16] width 7 height 7
